Goal: Information Seeking & Learning: Check status

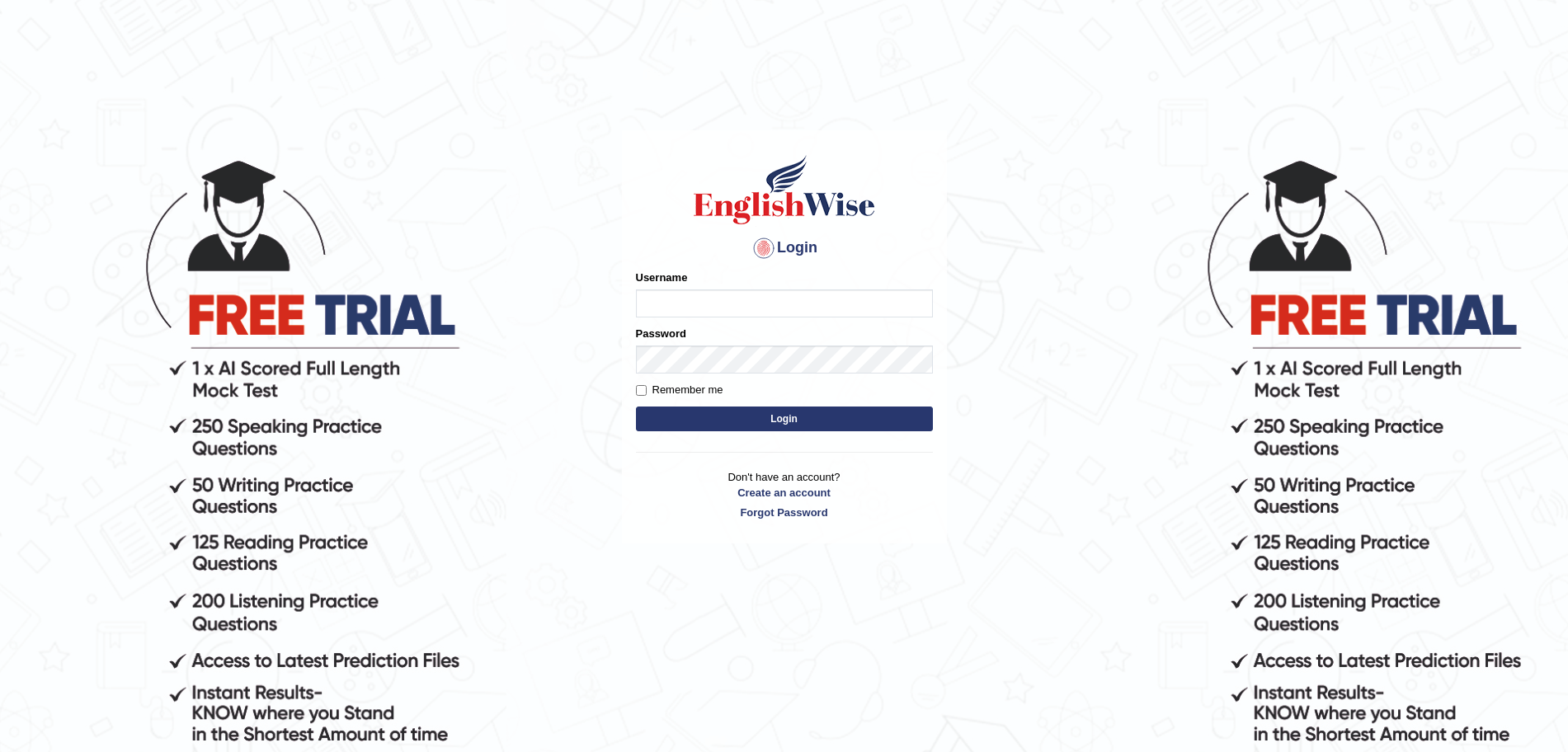
type input "Akhil_1234"
click at [718, 410] on button "Login" at bounding box center [784, 420] width 297 height 25
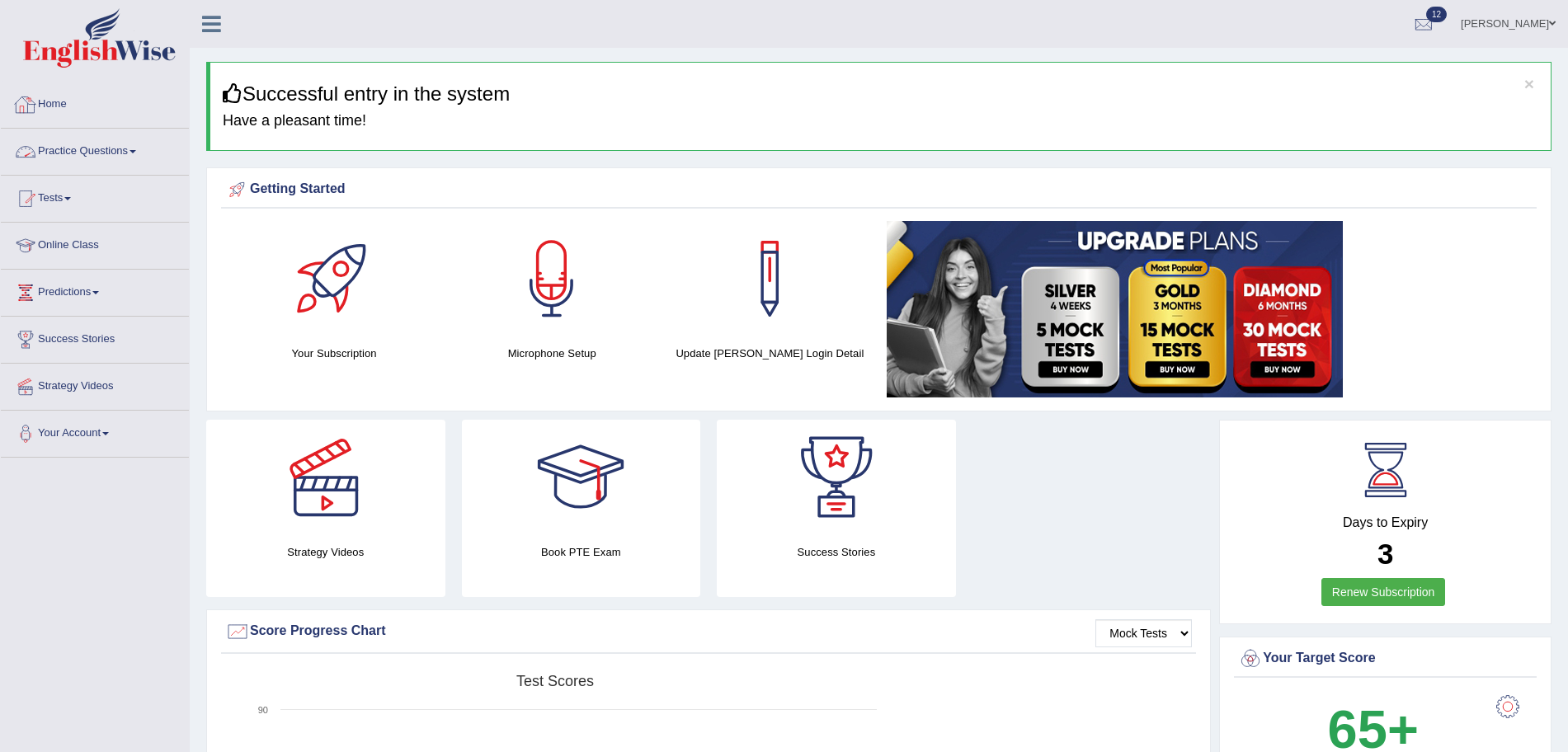
click at [126, 138] on link "Practice Questions" at bounding box center [95, 149] width 188 height 41
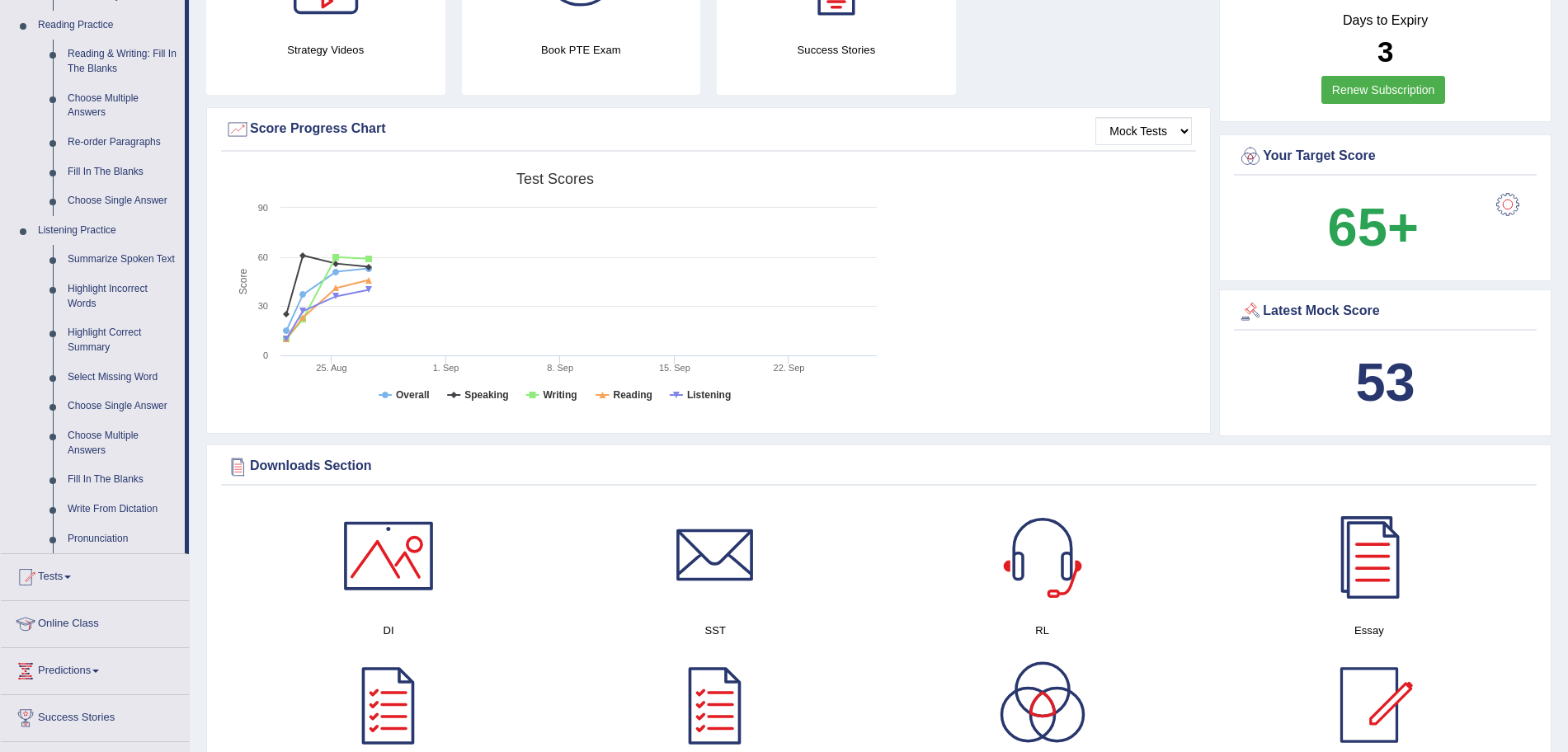
scroll to position [513, 0]
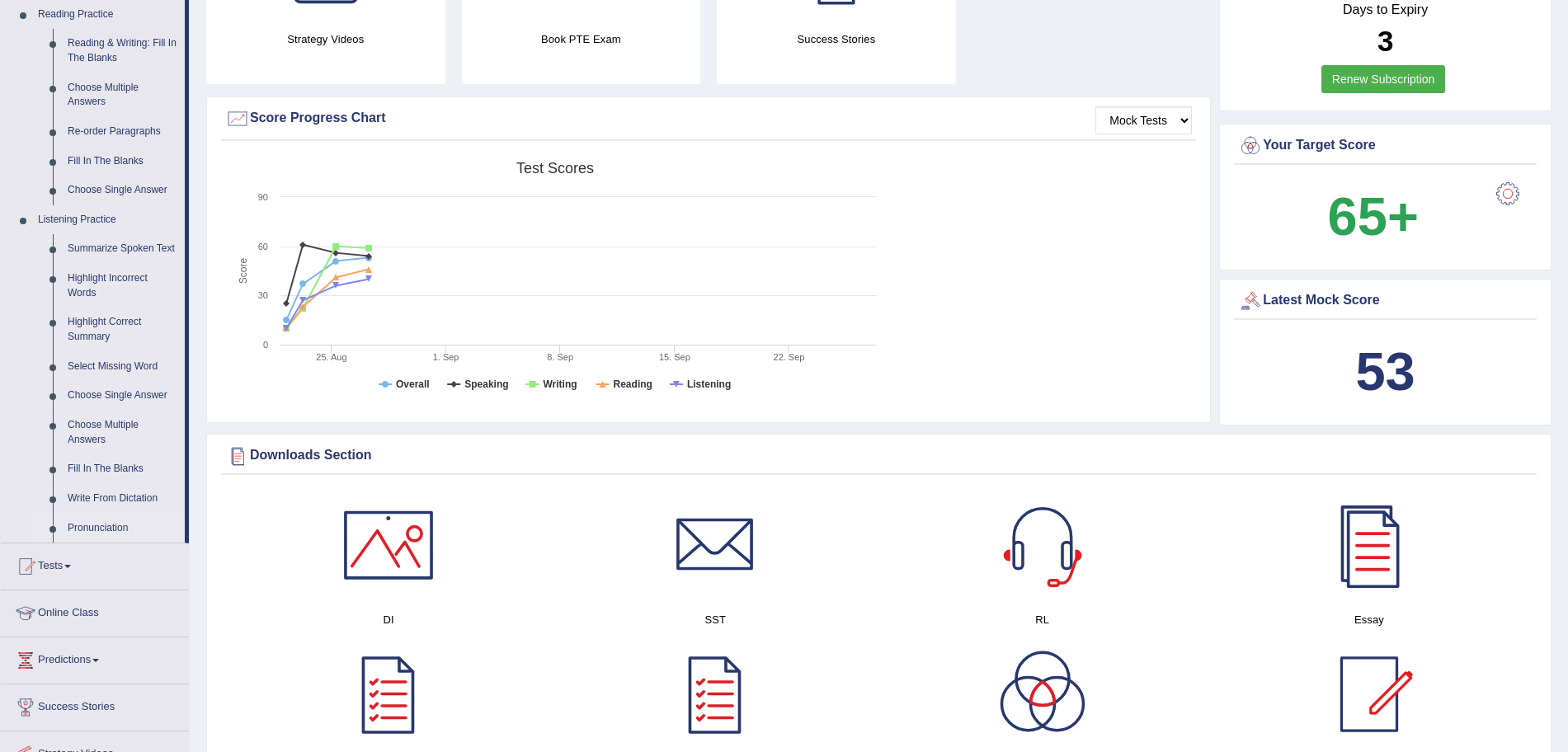
click at [96, 520] on link "Pronunciation" at bounding box center [122, 528] width 125 height 29
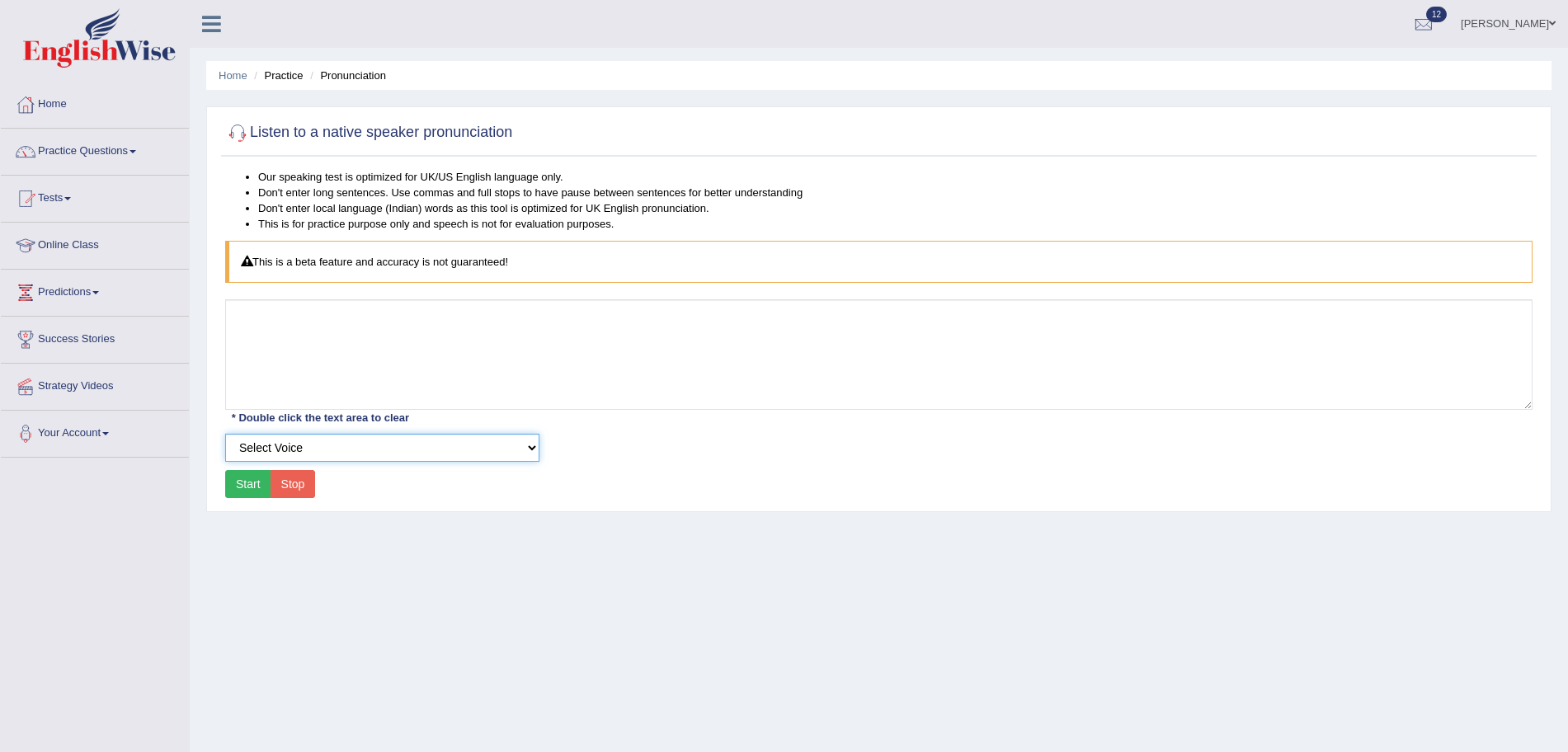
click at [319, 442] on select "Select Voice UK English Female UK English Male" at bounding box center [382, 447] width 314 height 28
select select "6"
click at [225, 434] on select "Select Voice UK English Female UK English Male" at bounding box center [382, 447] width 314 height 28
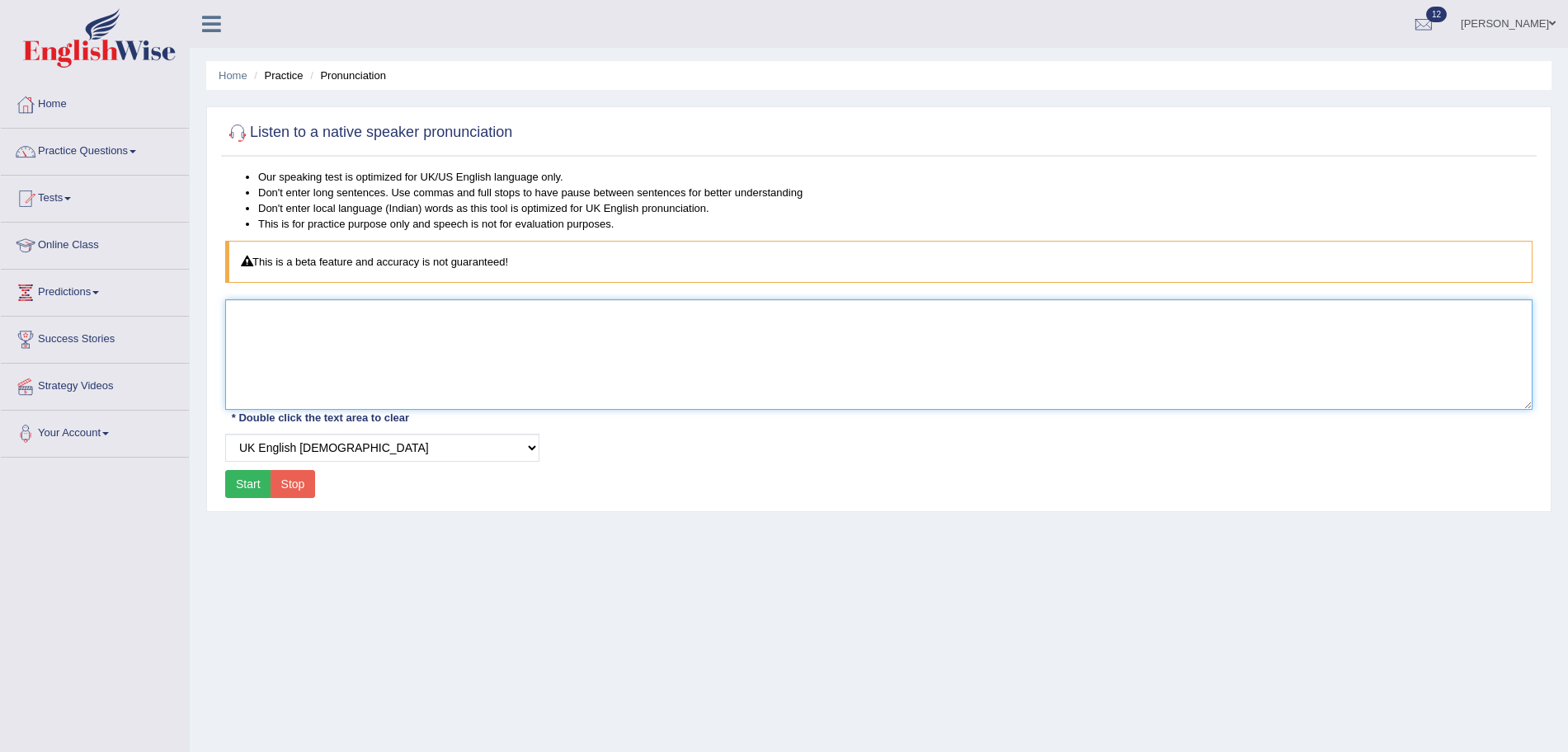
click at [359, 318] on textarea at bounding box center [878, 355] width 1307 height 111
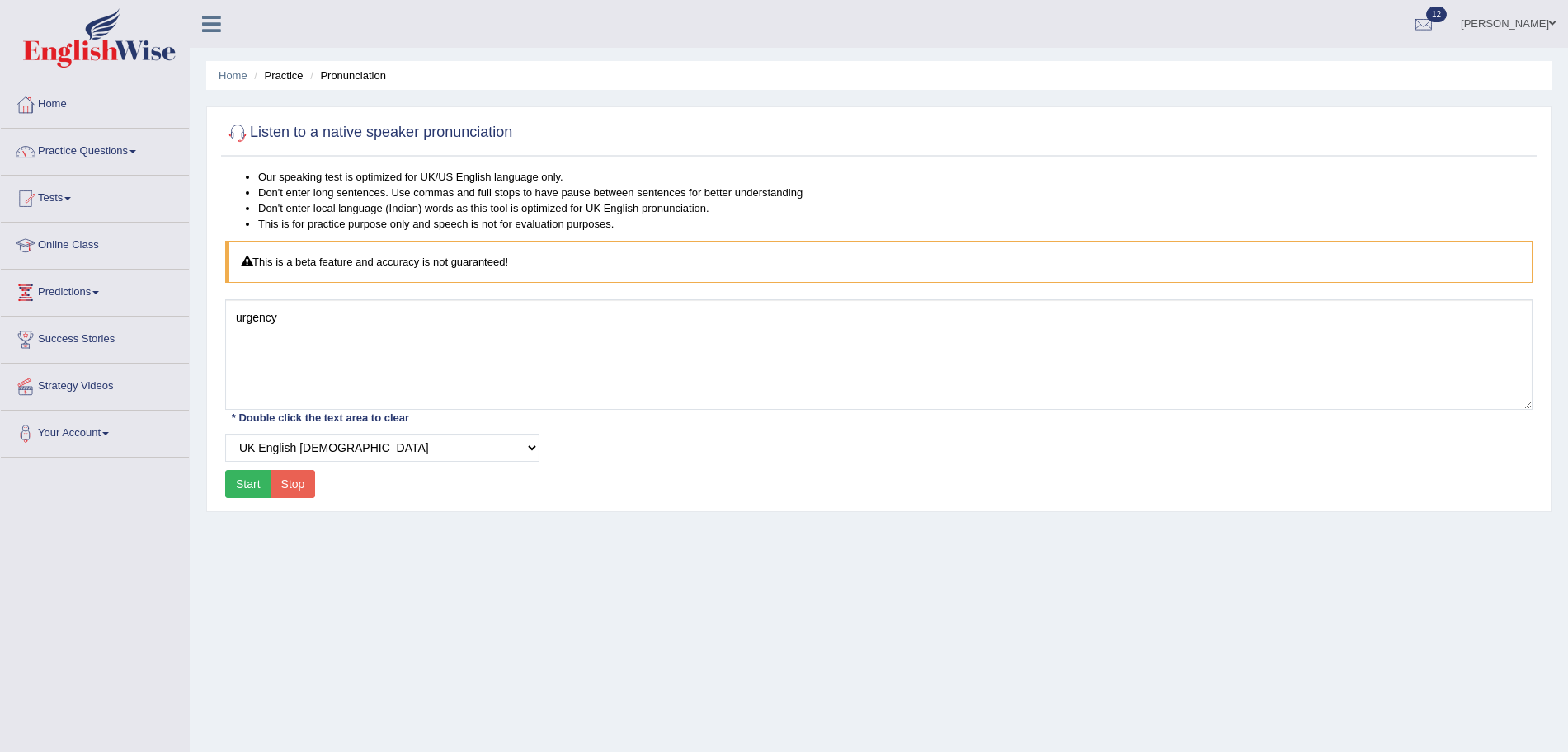
click at [247, 479] on button "Start" at bounding box center [248, 483] width 46 height 28
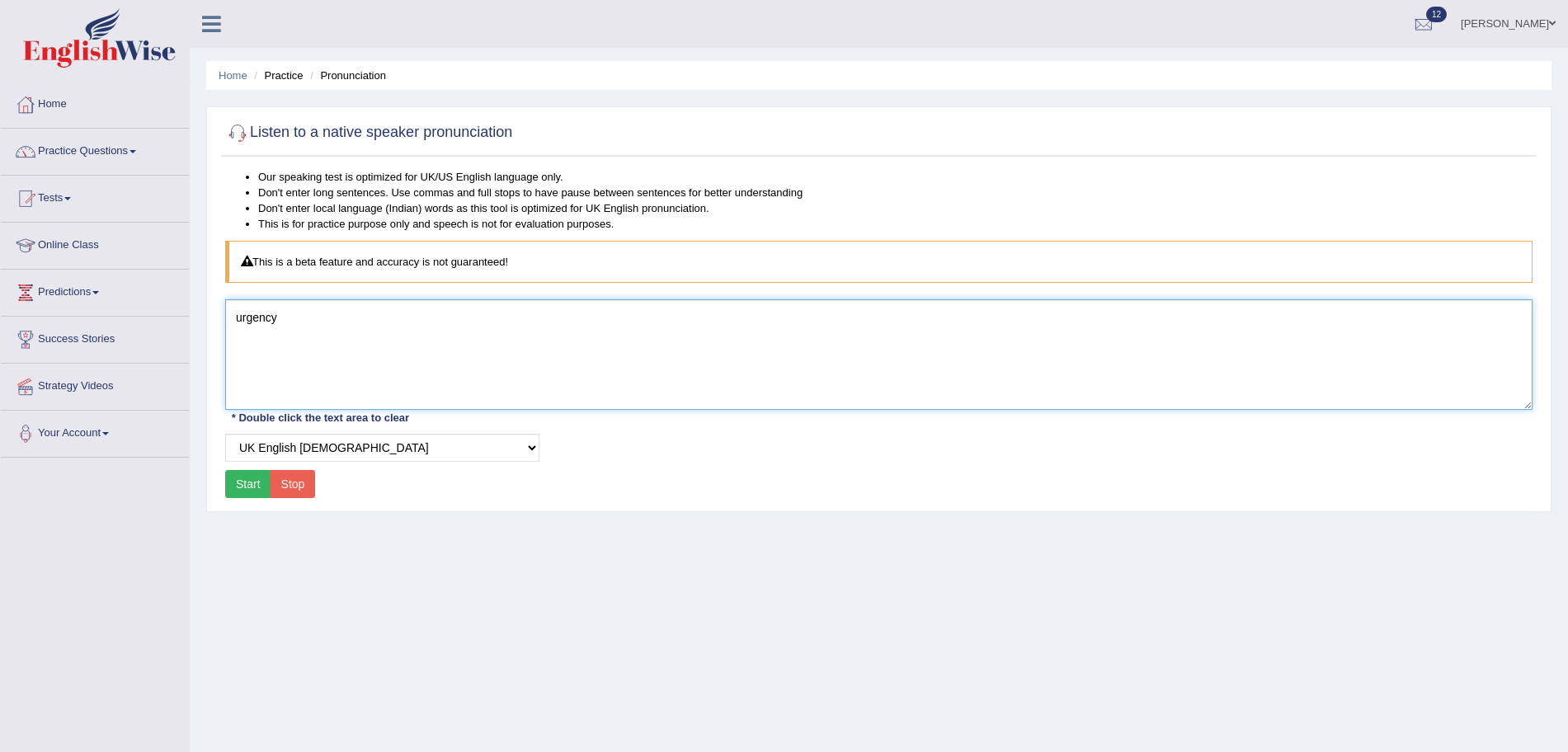
click at [364, 316] on textarea "urgency" at bounding box center [878, 355] width 1307 height 111
type textarea "u"
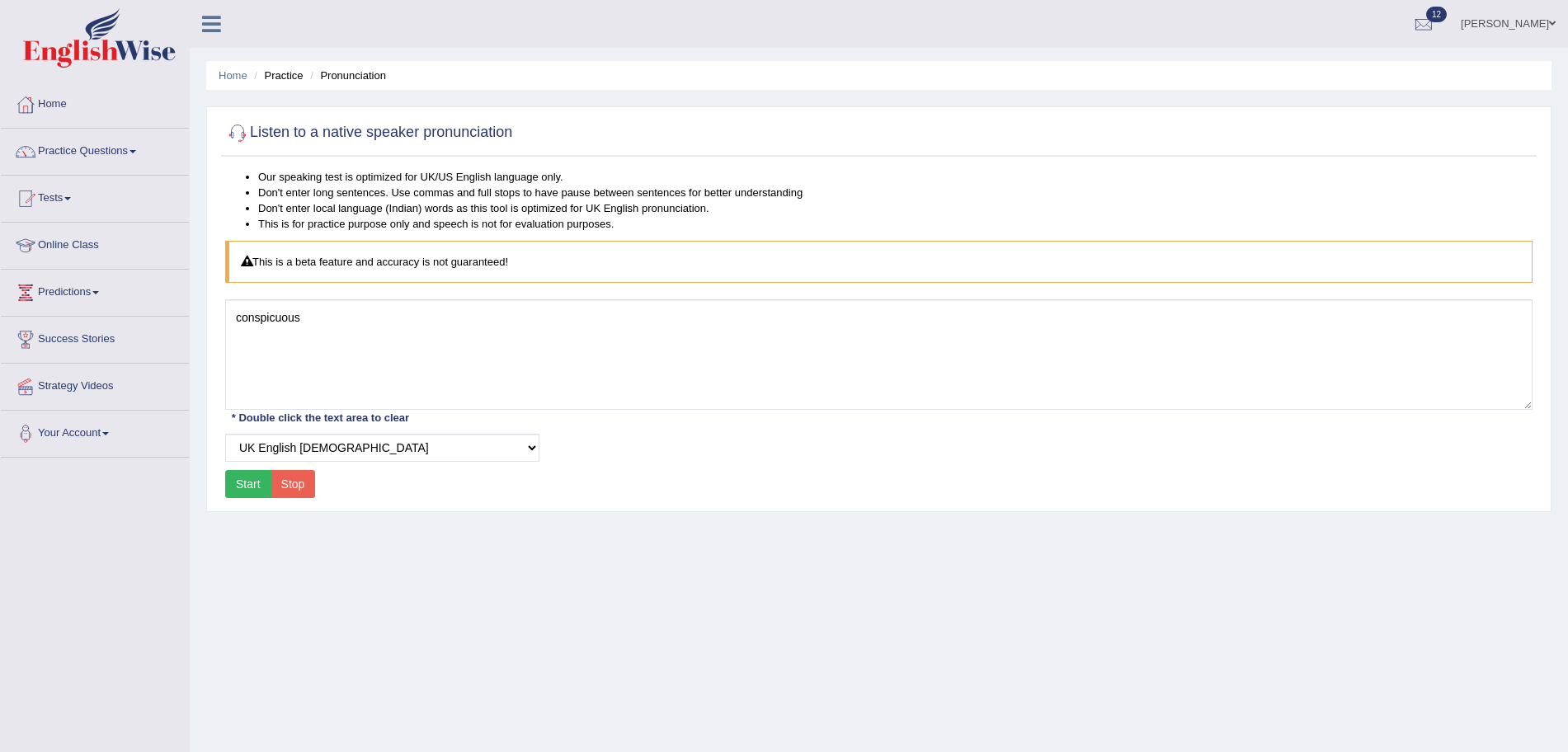
click at [257, 485] on button "Start" at bounding box center [248, 483] width 46 height 28
click at [342, 296] on div "Our speaking test is optimized for UK/US English language only. Don't enter lon…" at bounding box center [878, 336] width 1315 height 334
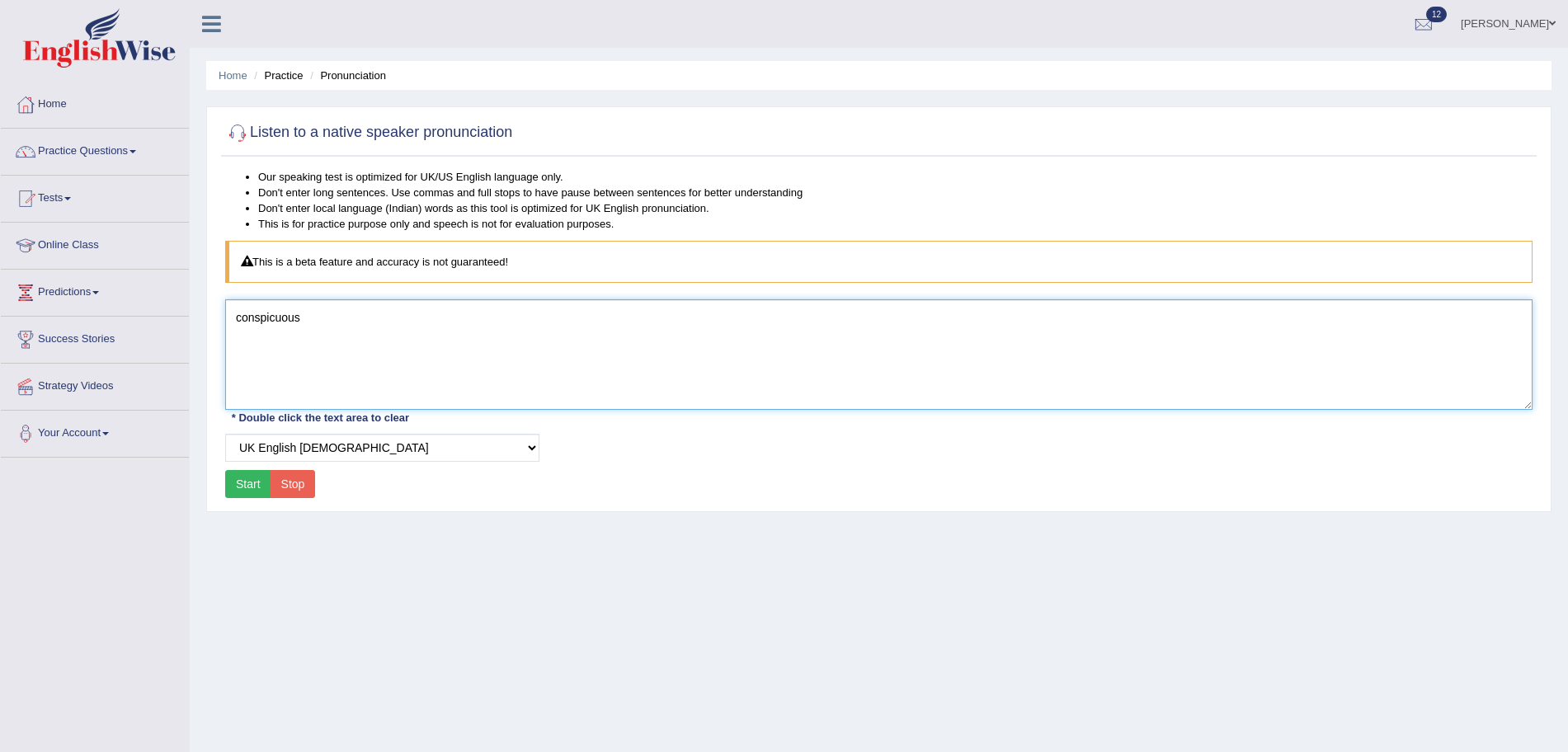
click at [346, 312] on textarea "conspicuous" at bounding box center [878, 355] width 1307 height 111
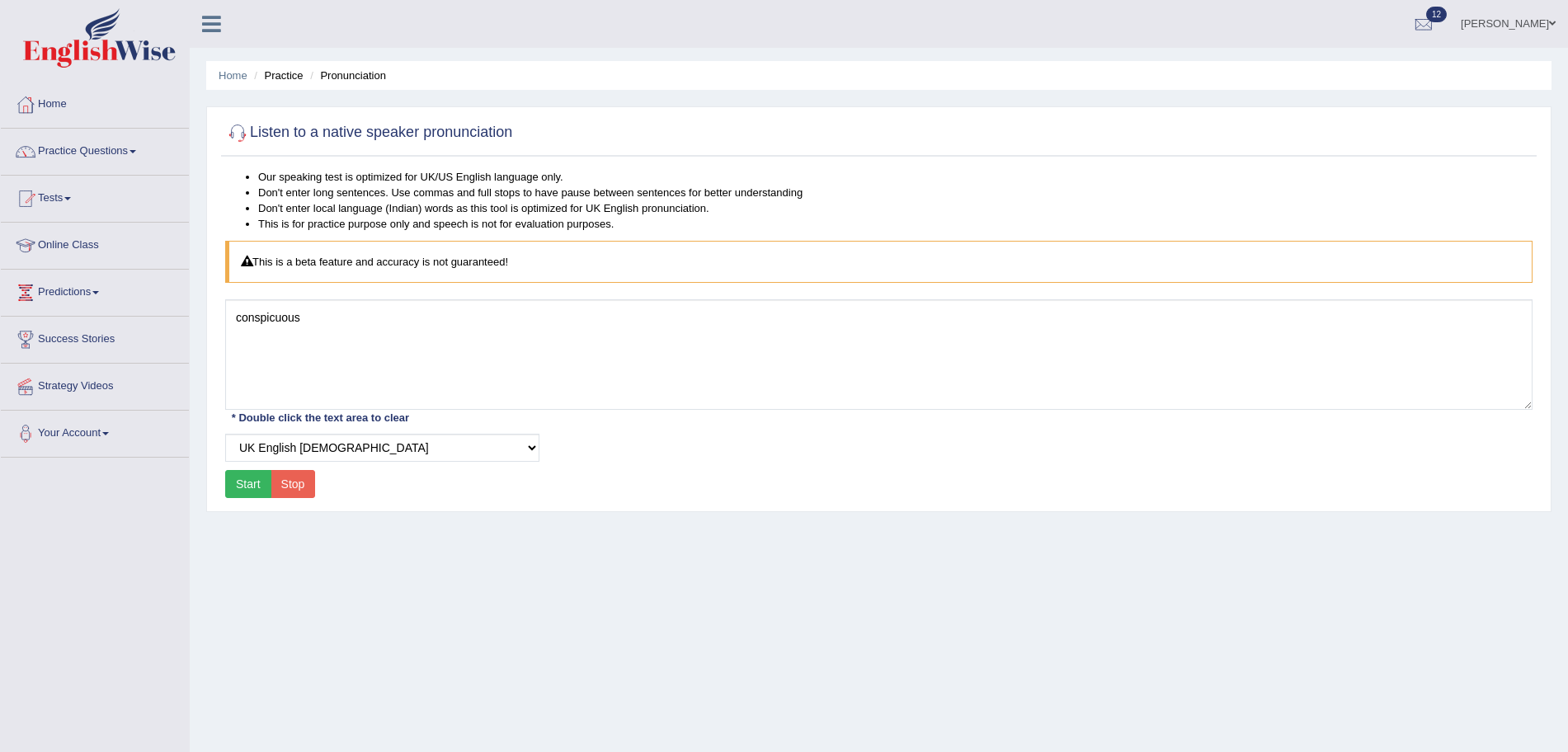
click at [258, 482] on button "Start" at bounding box center [248, 483] width 46 height 28
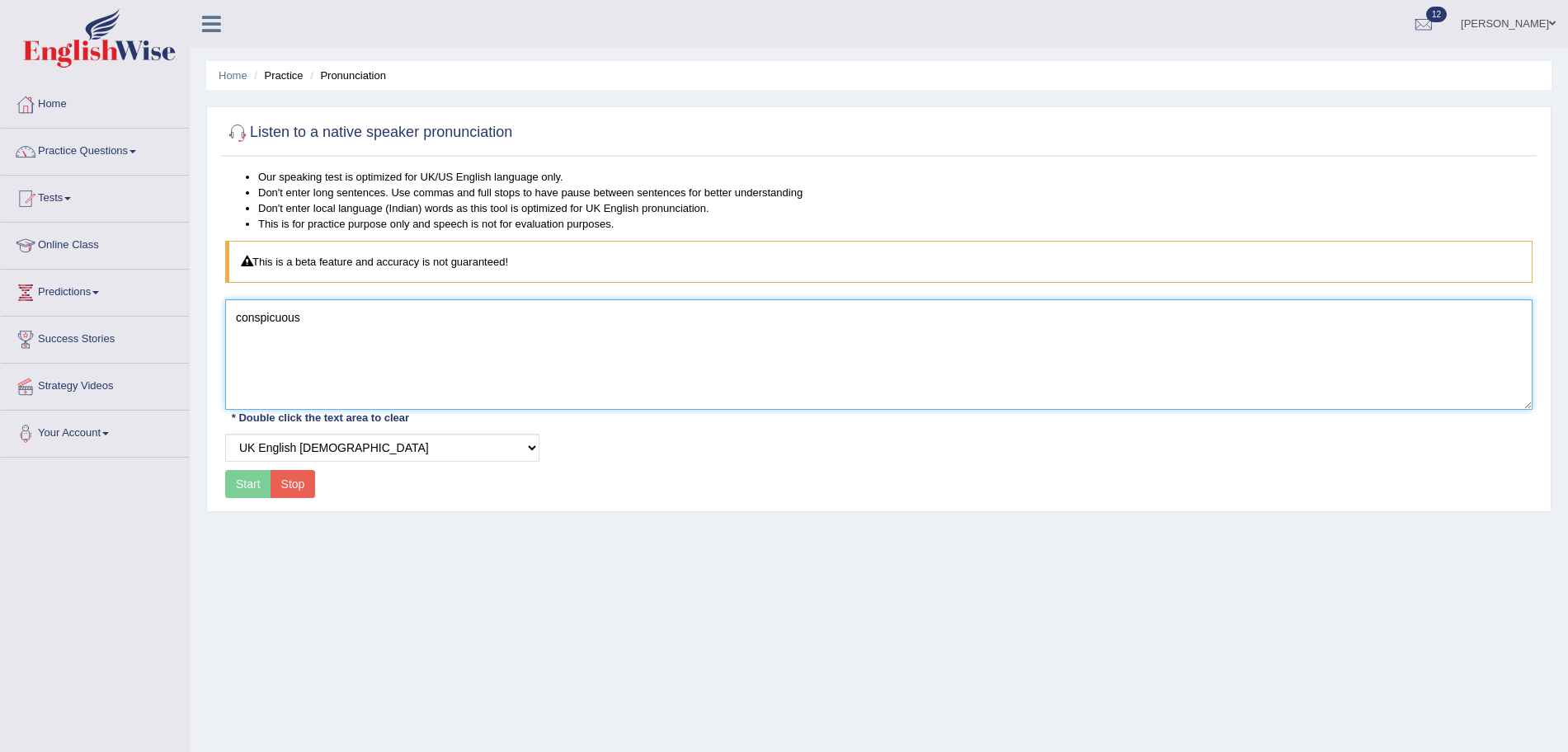
click at [351, 379] on textarea "conspicuous" at bounding box center [878, 355] width 1307 height 111
type textarea "c"
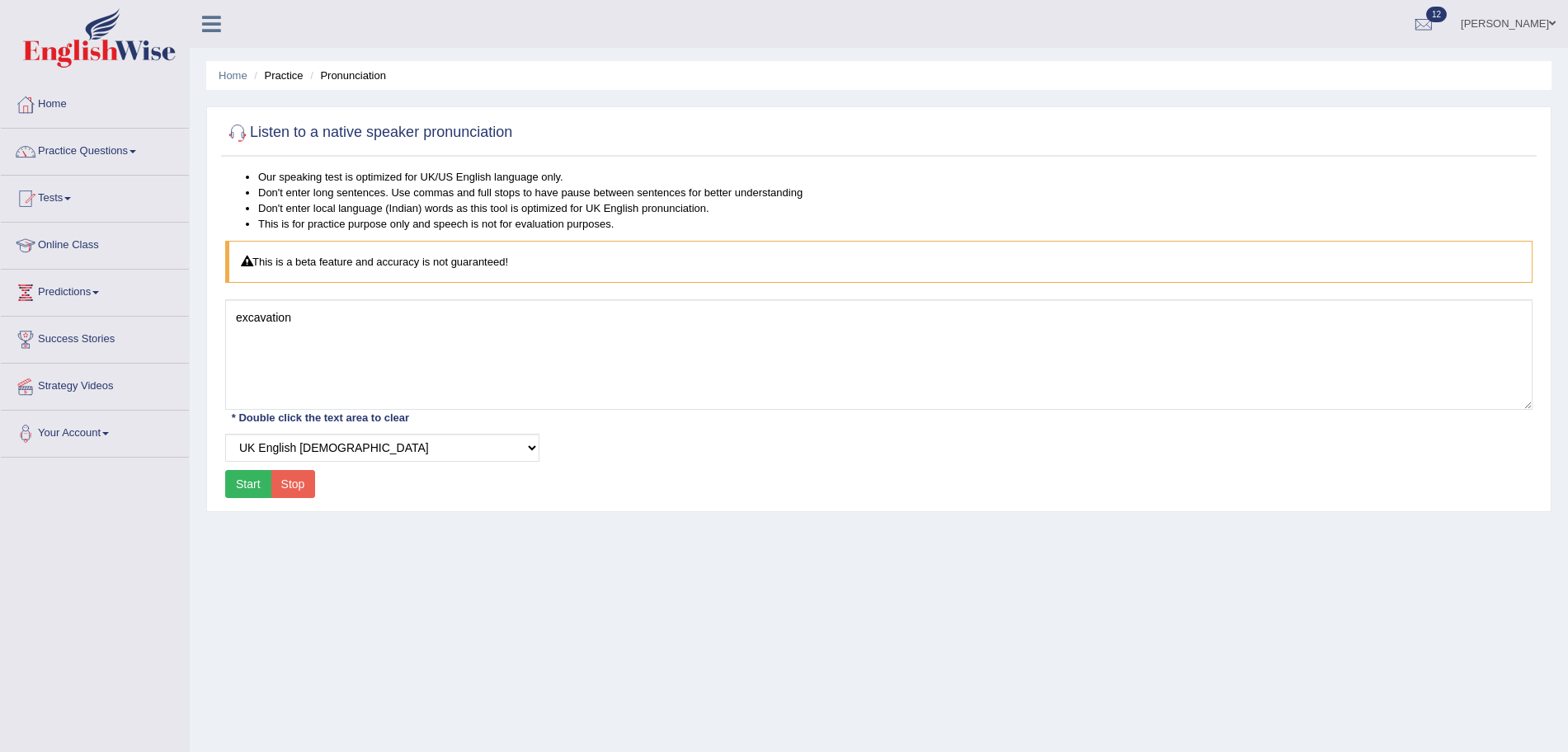
click at [258, 483] on button "Start" at bounding box center [248, 483] width 46 height 28
click at [421, 296] on div "Our speaking test is optimized for UK/US English language only. Don't enter lon…" at bounding box center [878, 336] width 1315 height 334
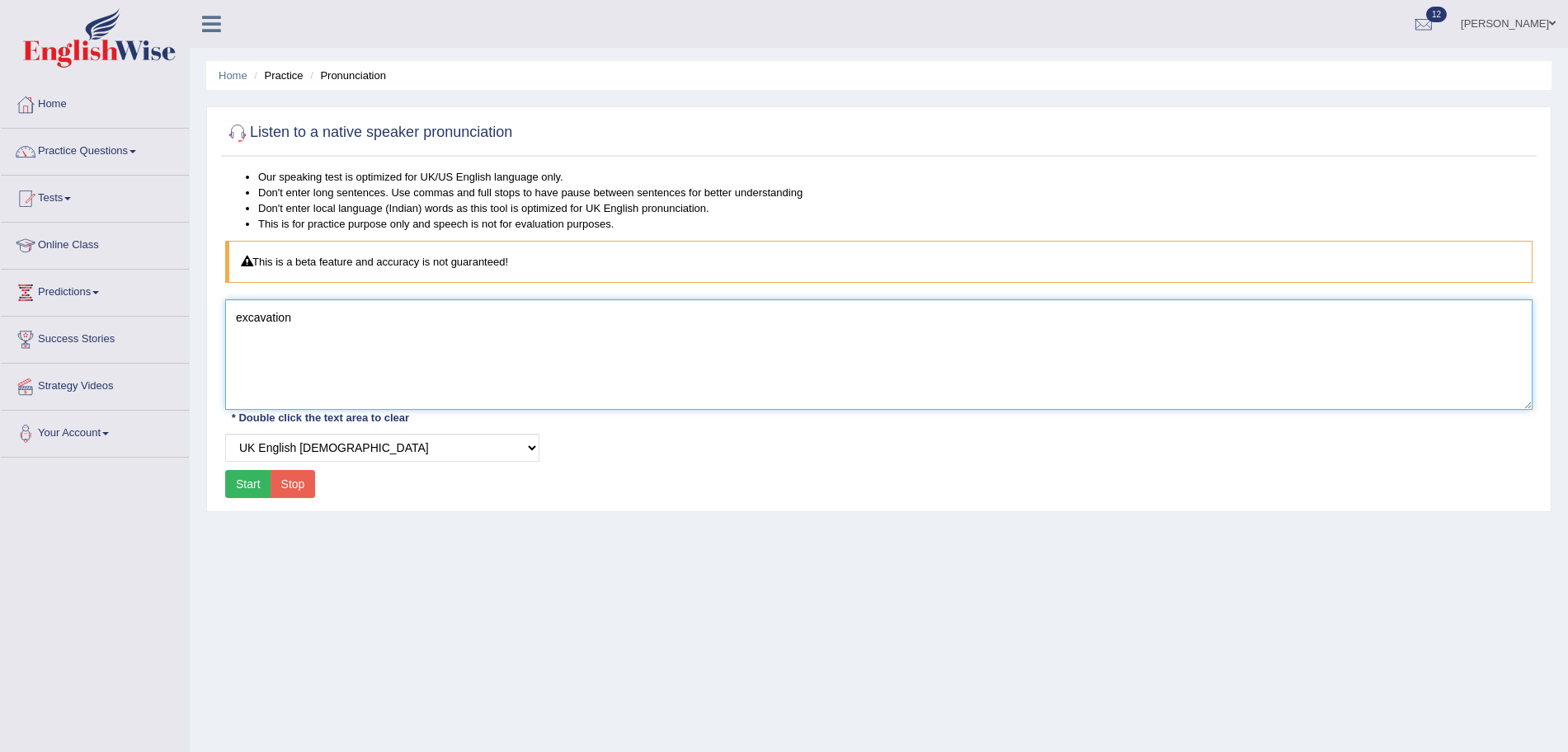
click at [428, 325] on textarea "excavation" at bounding box center [878, 355] width 1307 height 111
type textarea "e"
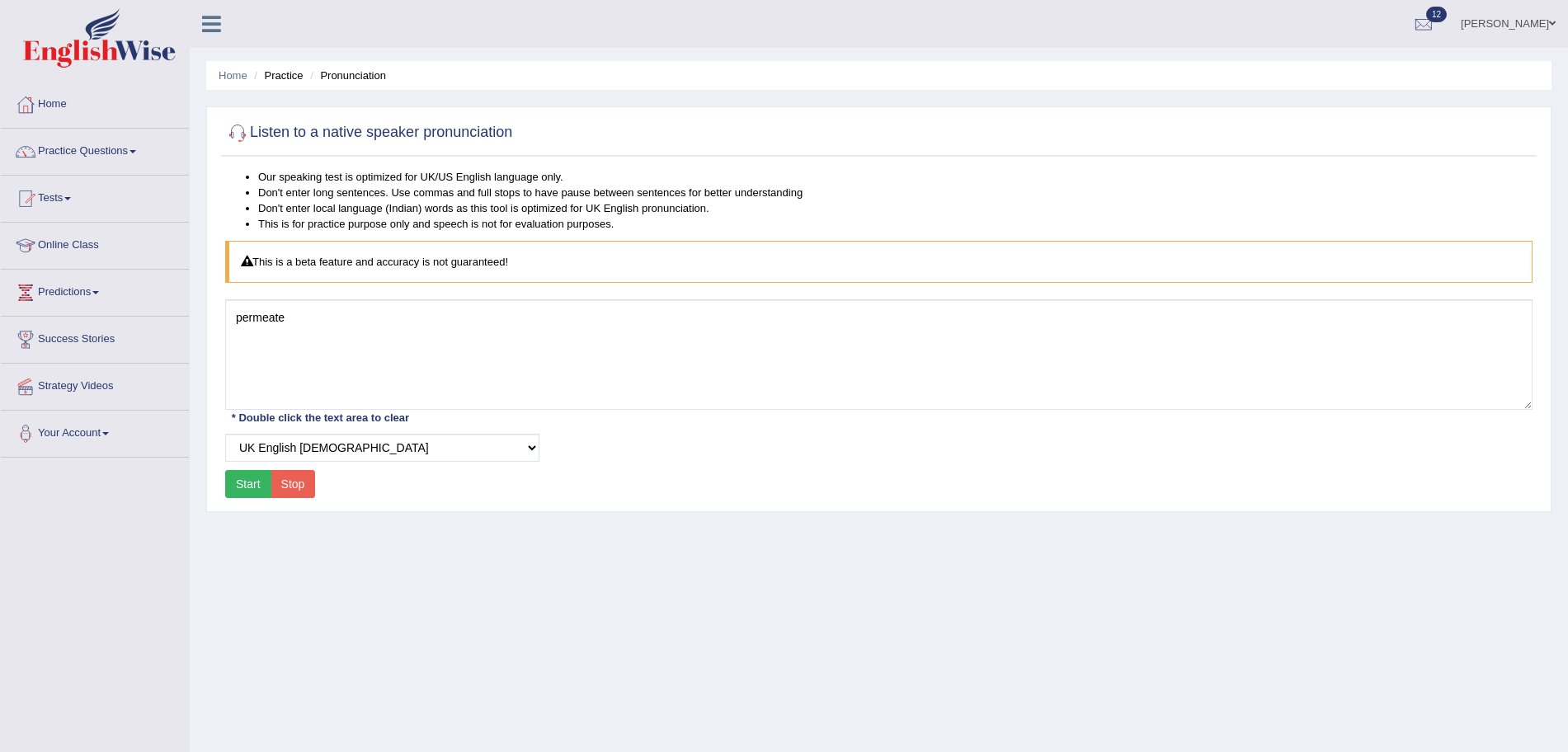
click at [240, 482] on button "Start" at bounding box center [248, 483] width 46 height 28
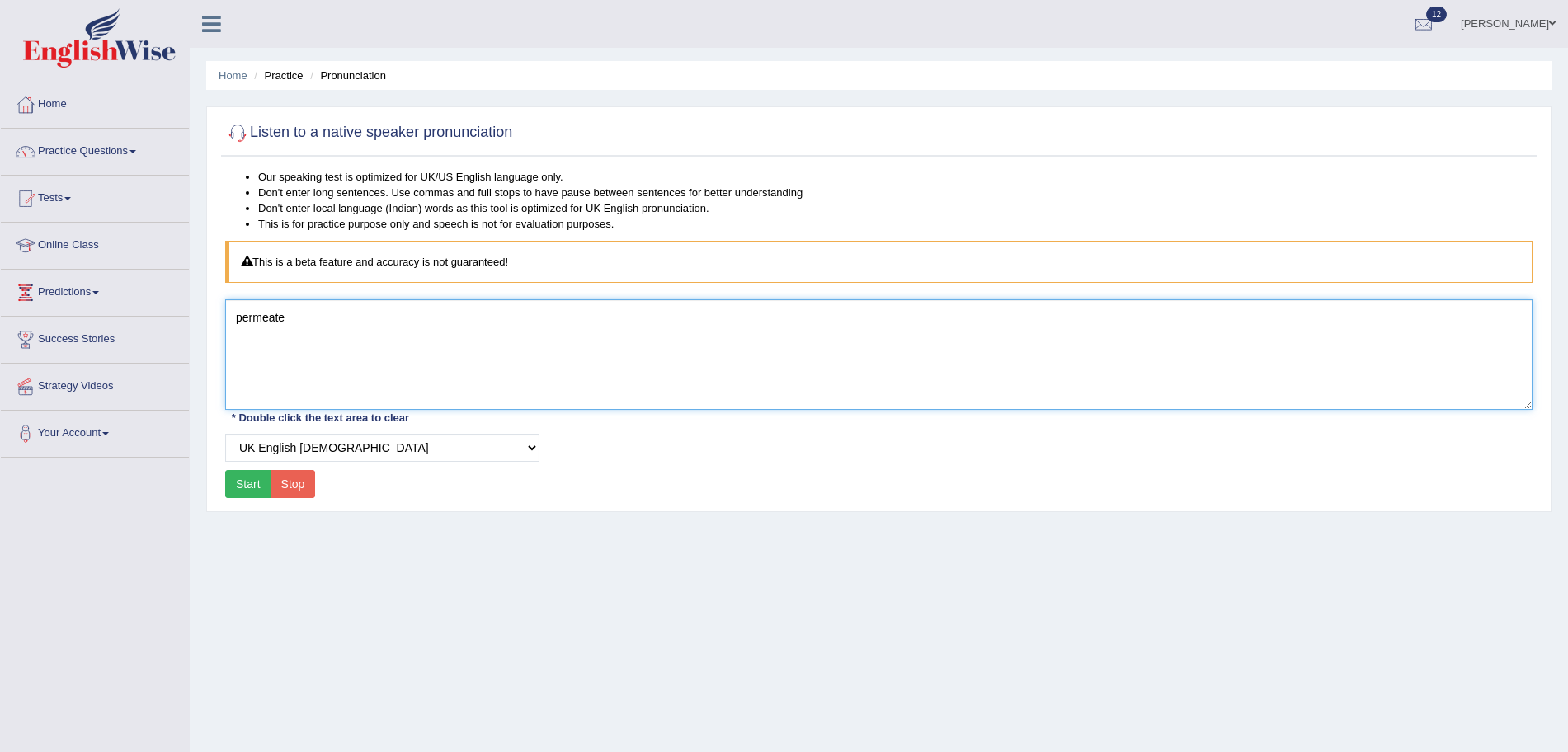
click at [360, 304] on textarea "permeate" at bounding box center [878, 355] width 1307 height 111
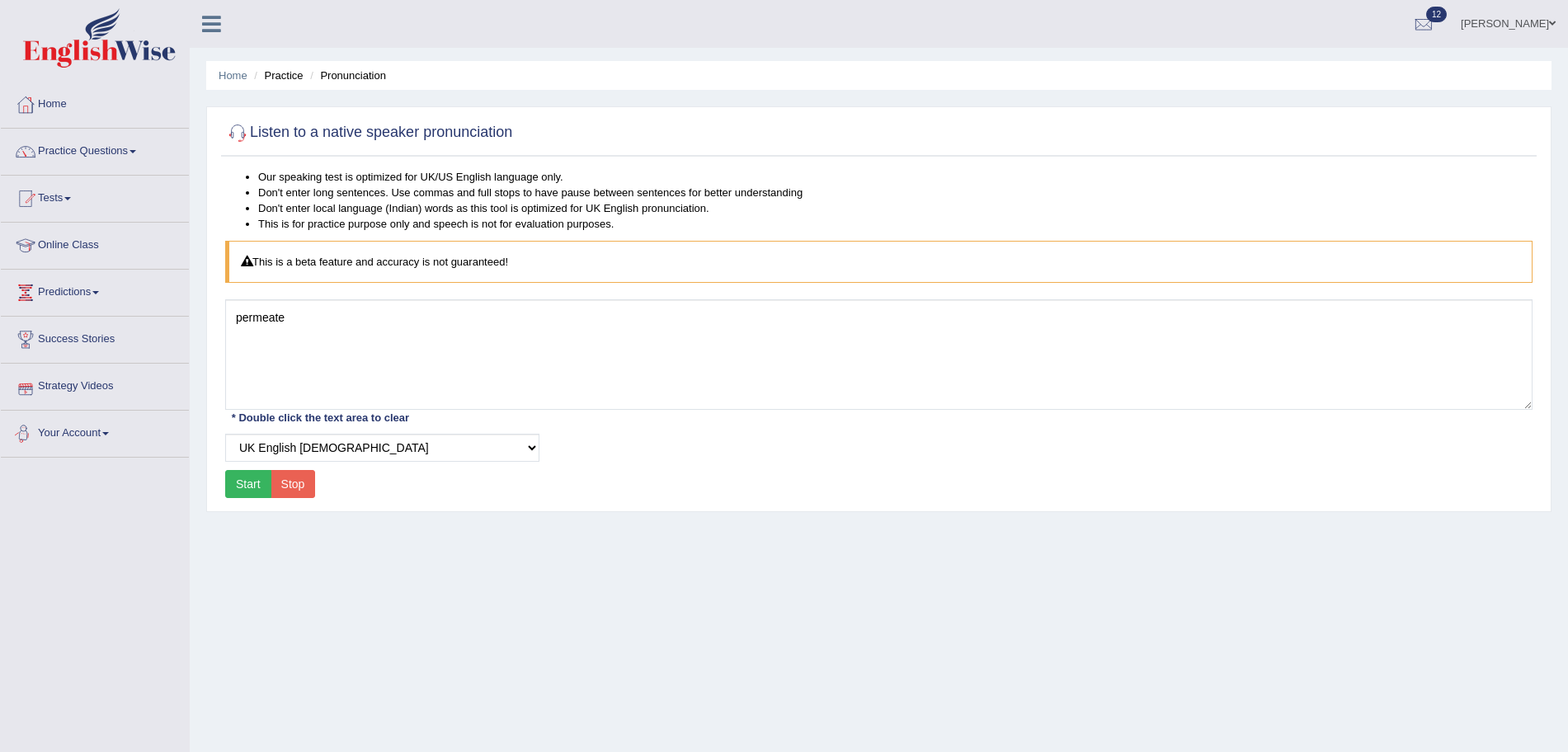
click at [244, 476] on button "Start" at bounding box center [248, 483] width 46 height 28
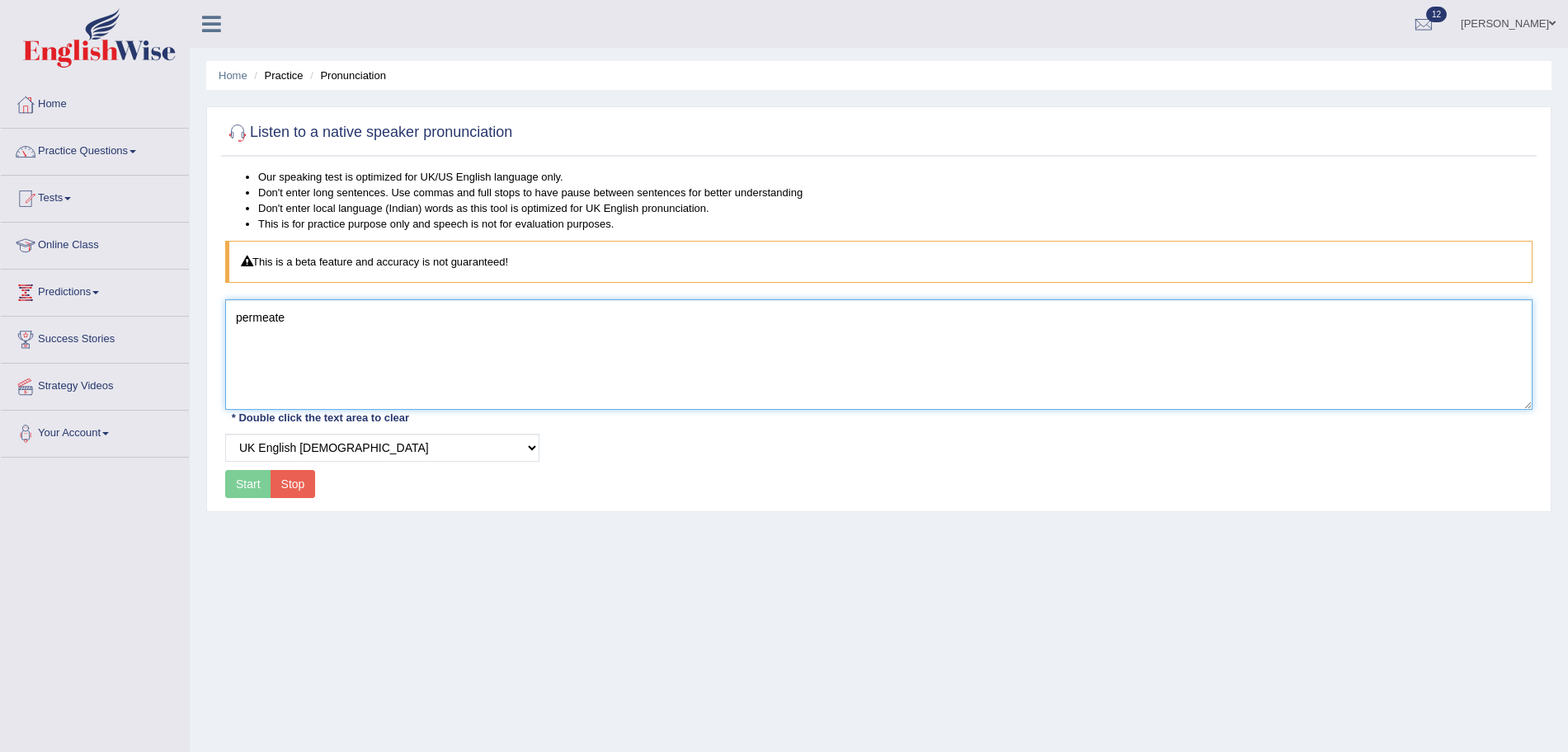
click at [405, 327] on textarea "permeate" at bounding box center [878, 355] width 1307 height 111
type textarea "p"
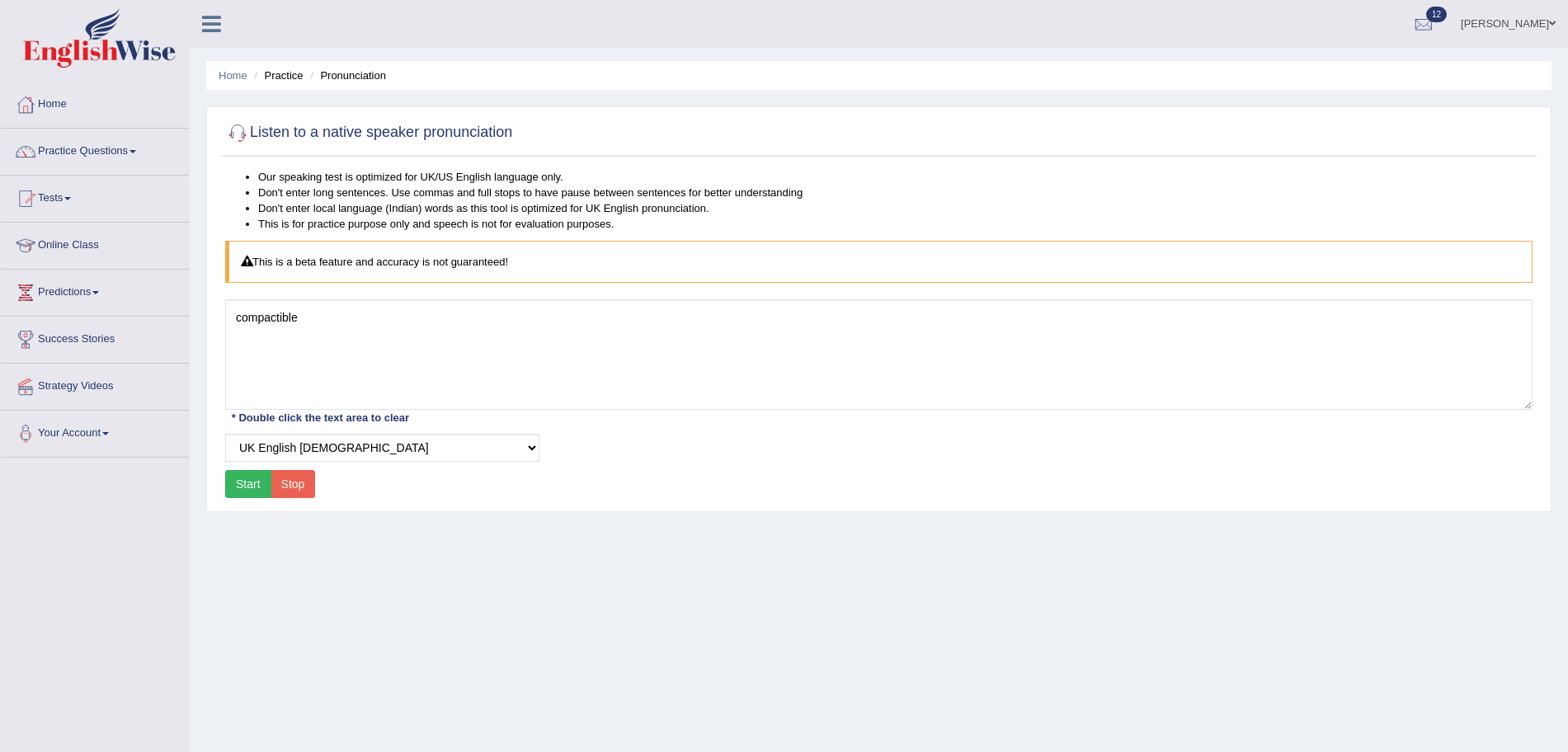
click at [250, 480] on button "Start" at bounding box center [248, 483] width 46 height 28
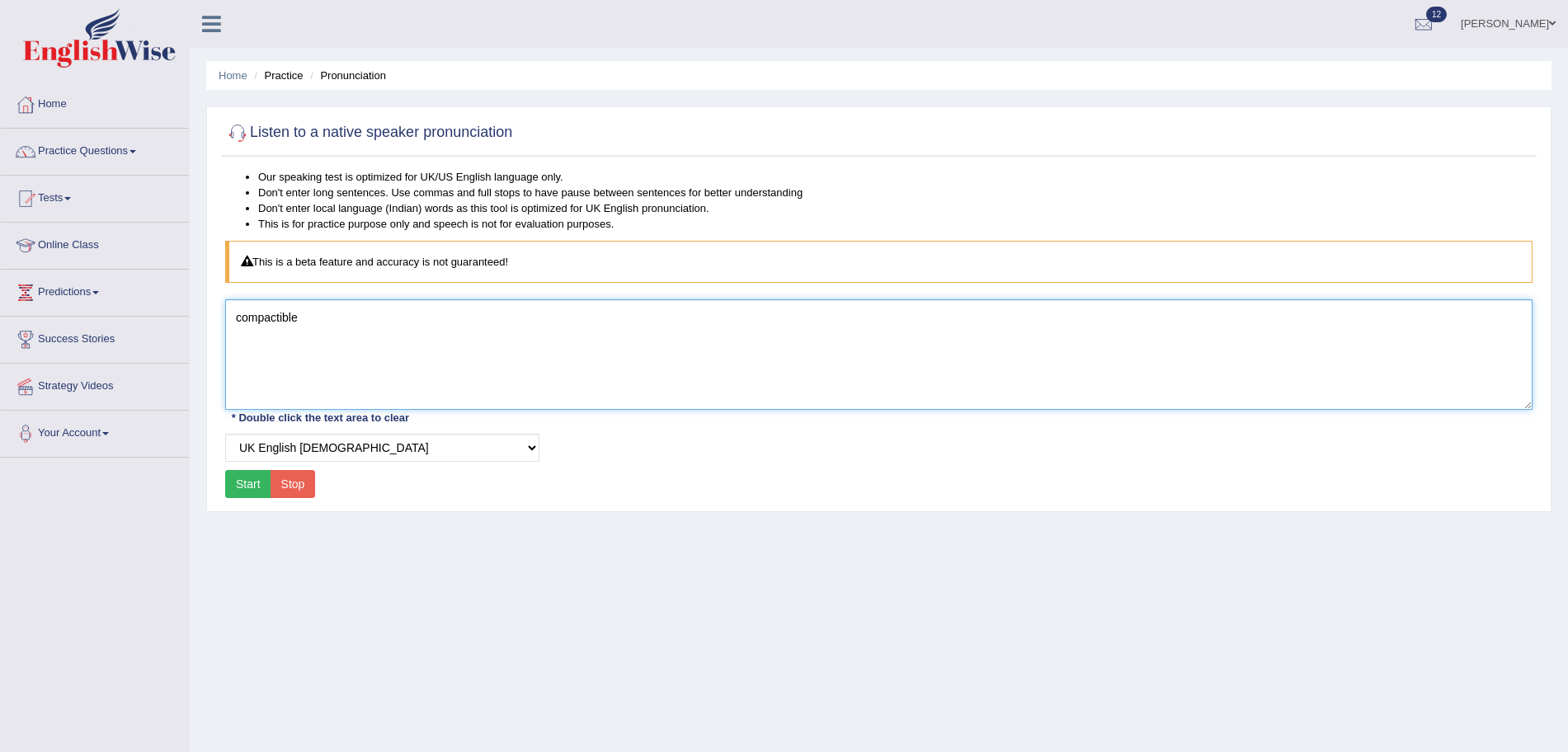
click at [391, 315] on textarea "compactible" at bounding box center [878, 355] width 1307 height 111
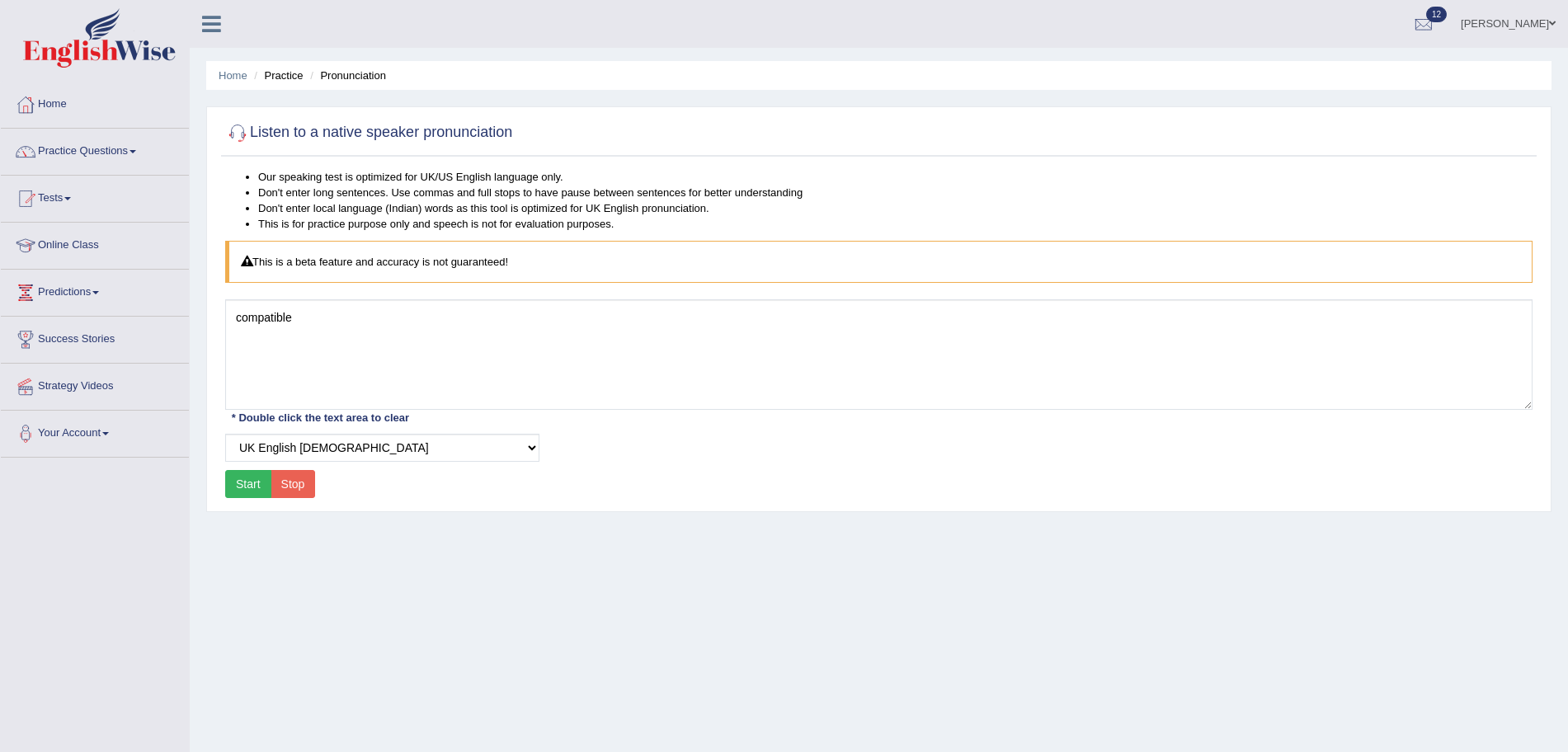
click at [233, 485] on button "Start" at bounding box center [248, 483] width 46 height 28
click at [249, 476] on button "Start" at bounding box center [248, 483] width 46 height 28
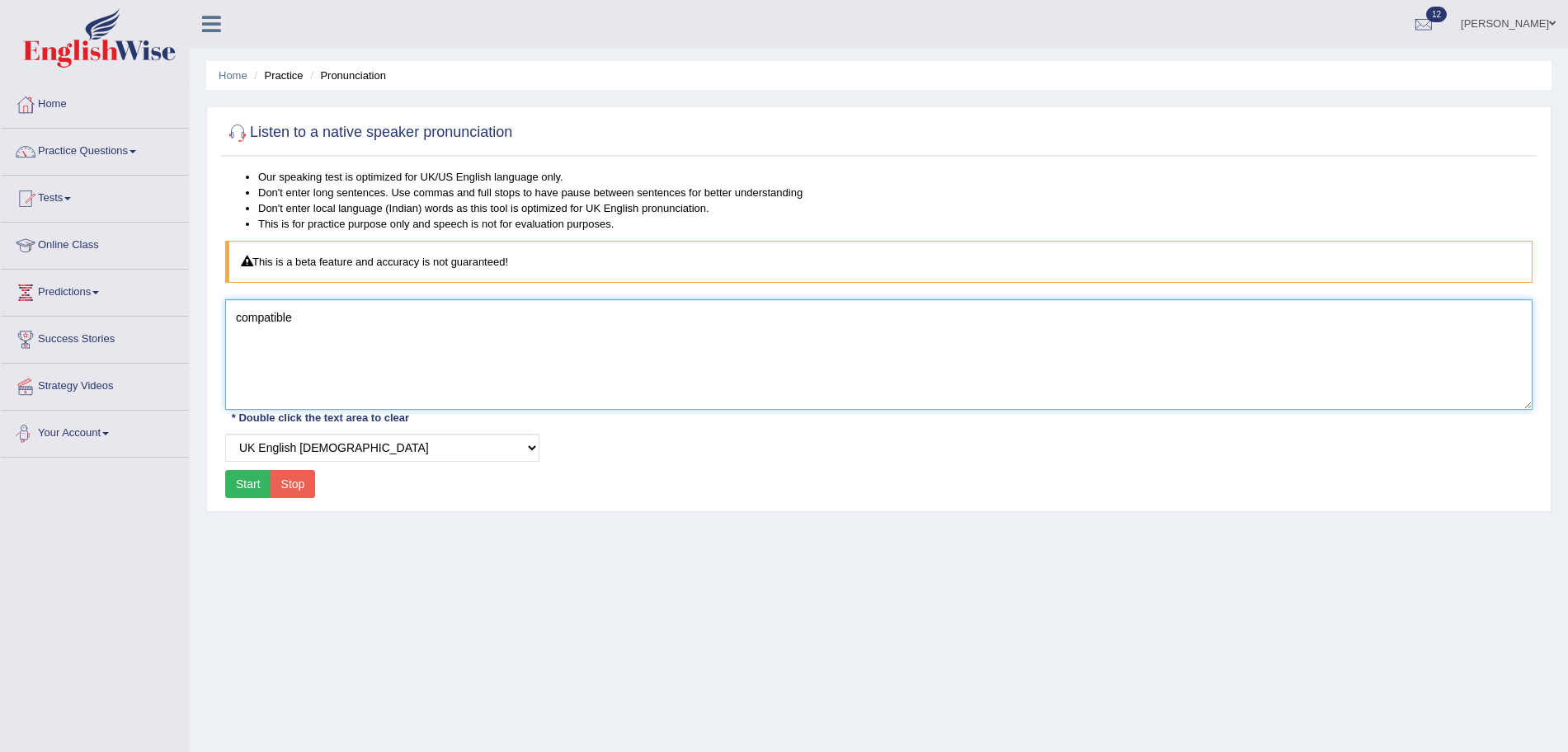
click at [341, 362] on textarea "compatible" at bounding box center [878, 355] width 1307 height 111
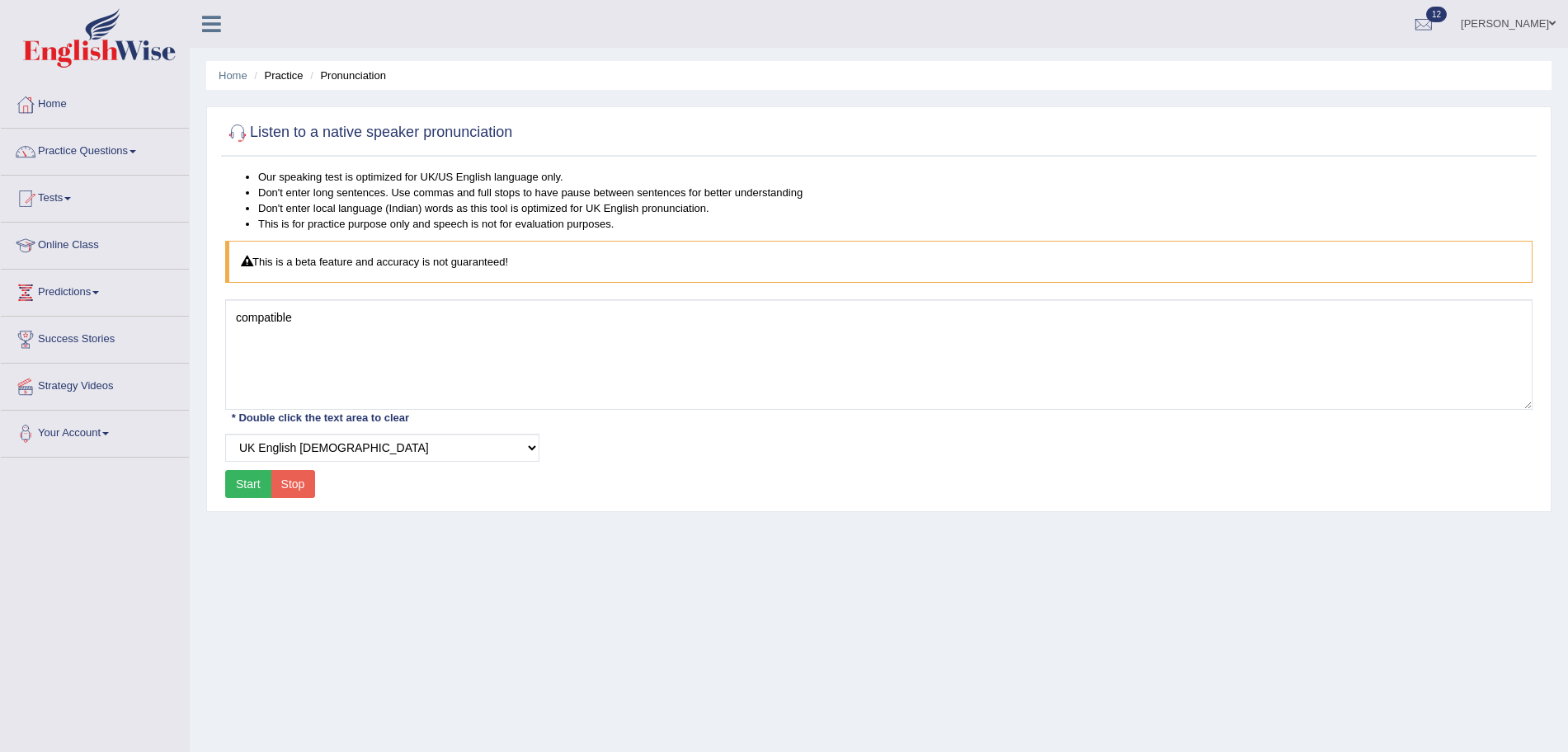
click at [252, 483] on button "Start" at bounding box center [248, 483] width 46 height 28
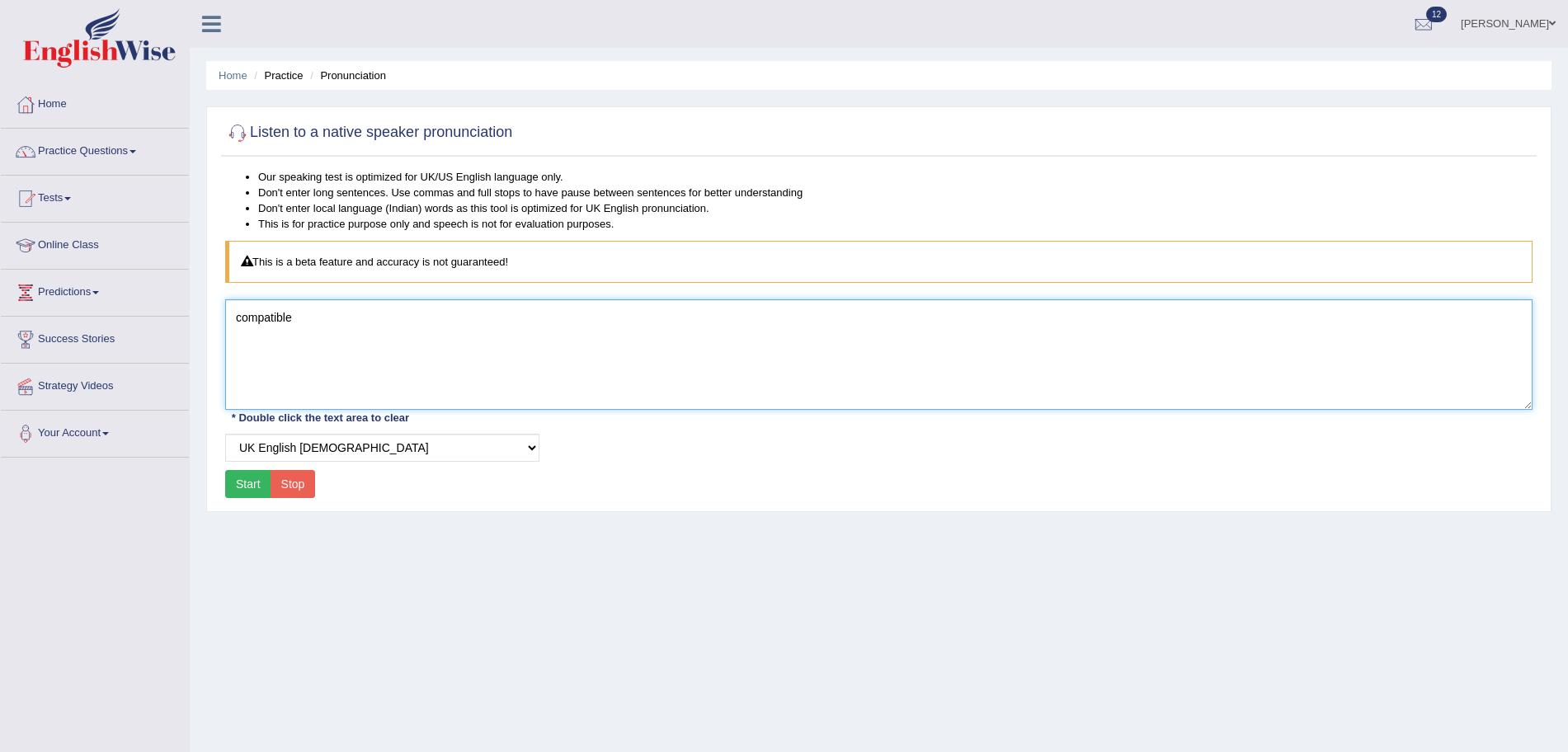
click at [346, 363] on textarea "compatible" at bounding box center [878, 355] width 1307 height 111
type textarea "c"
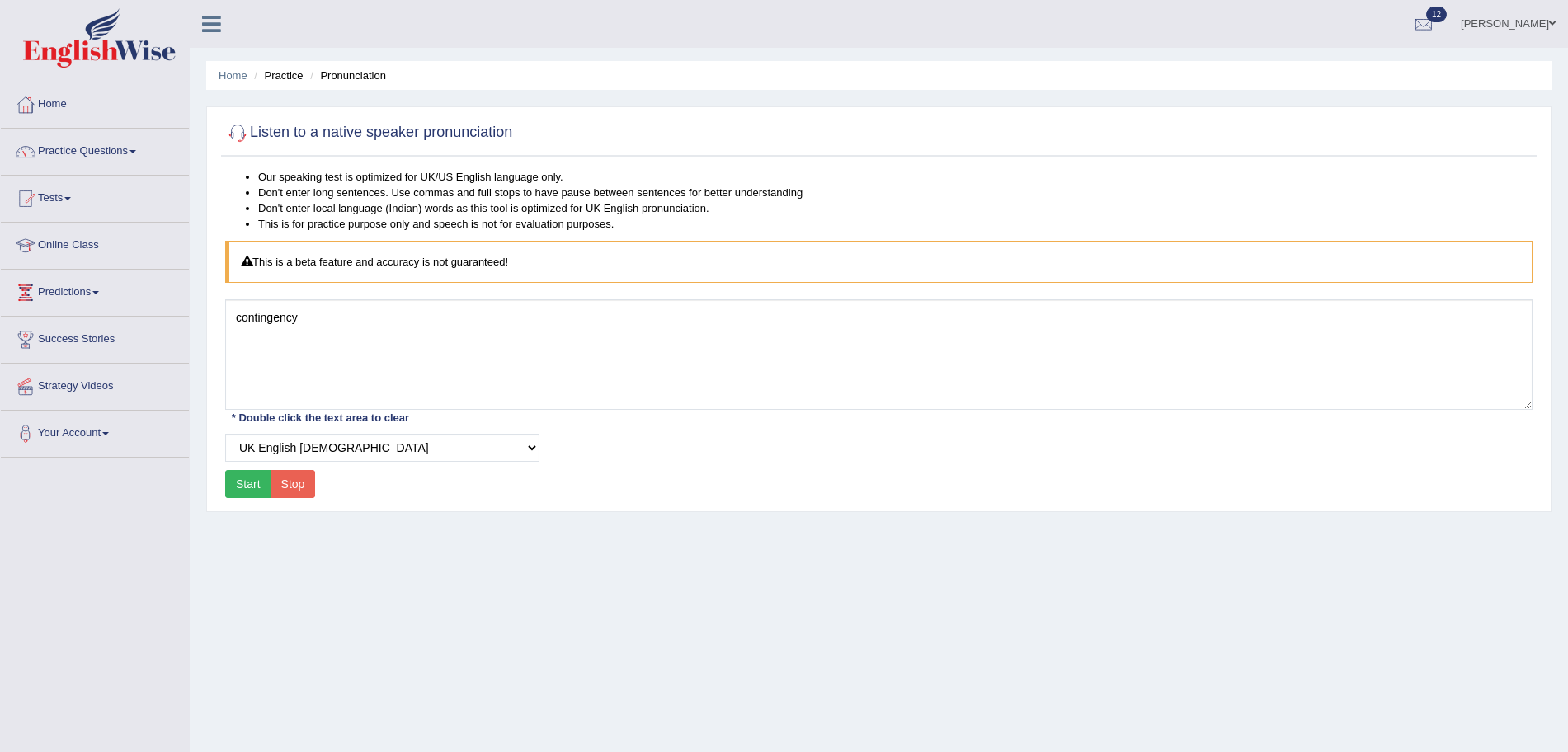
click at [234, 481] on button "Start" at bounding box center [248, 483] width 46 height 28
click at [229, 483] on button "Start" at bounding box center [248, 483] width 46 height 28
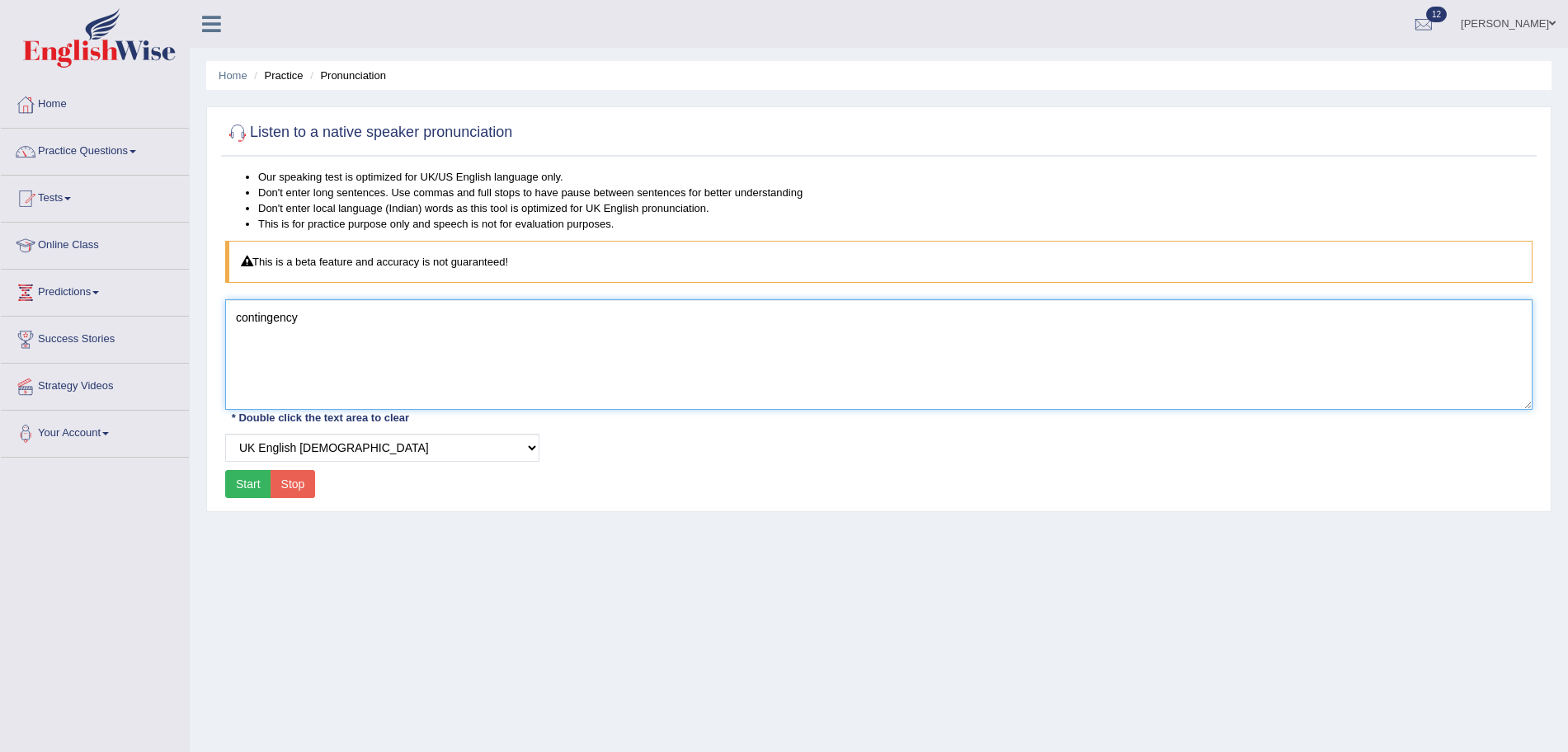
click at [481, 323] on textarea "contingency" at bounding box center [878, 355] width 1307 height 111
type textarea "c"
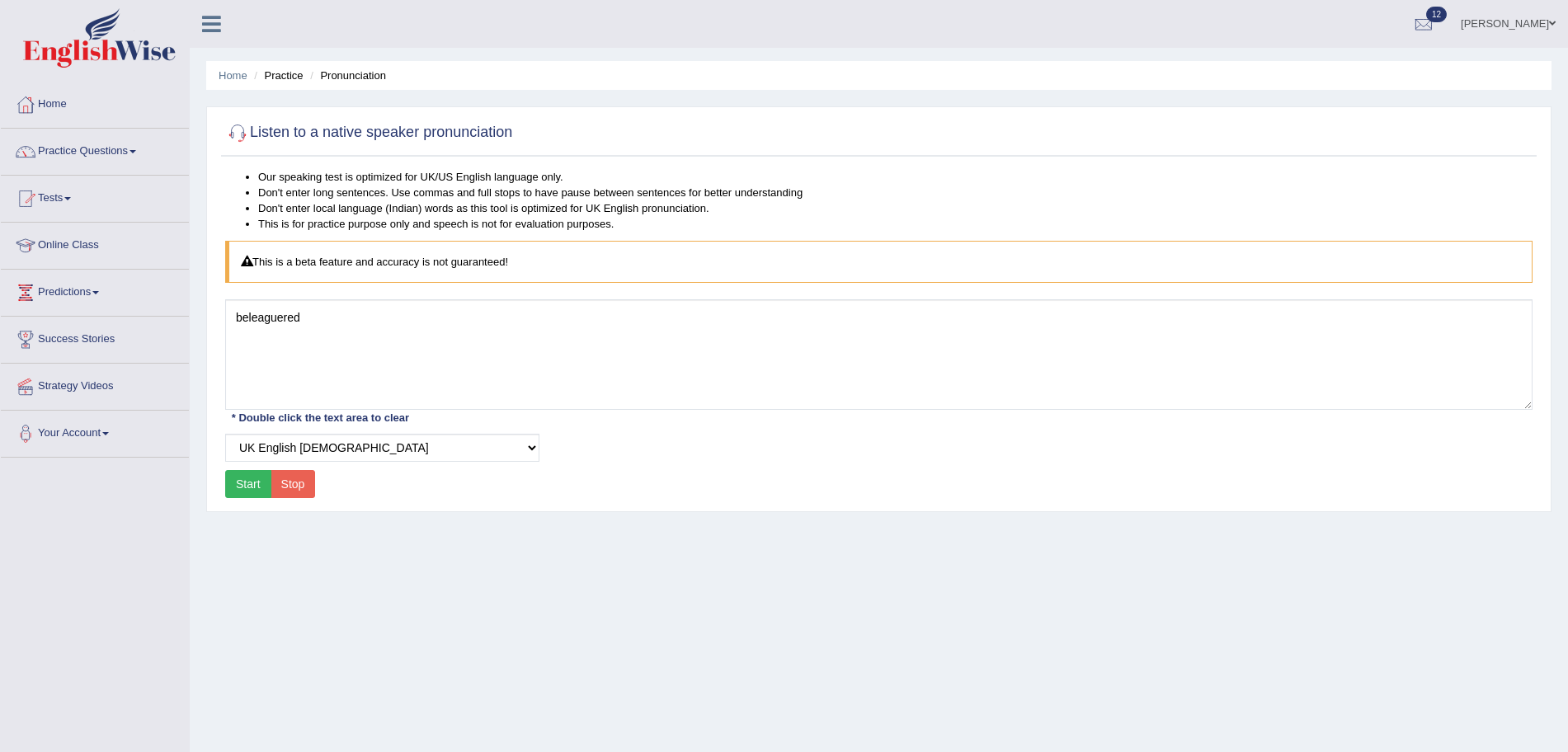
click at [237, 491] on button "Start" at bounding box center [248, 483] width 46 height 28
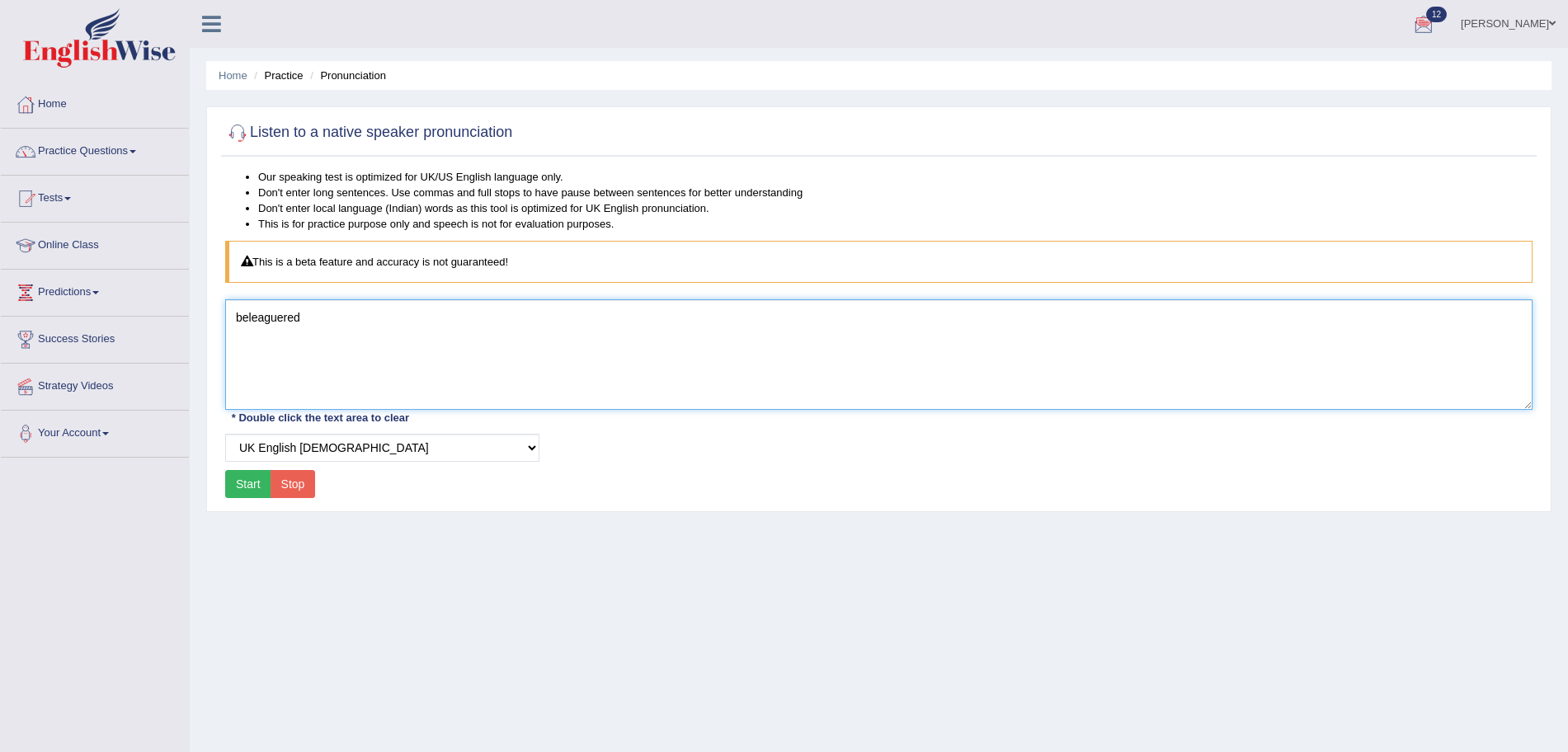
click at [430, 305] on textarea "beleaguered" at bounding box center [878, 355] width 1307 height 111
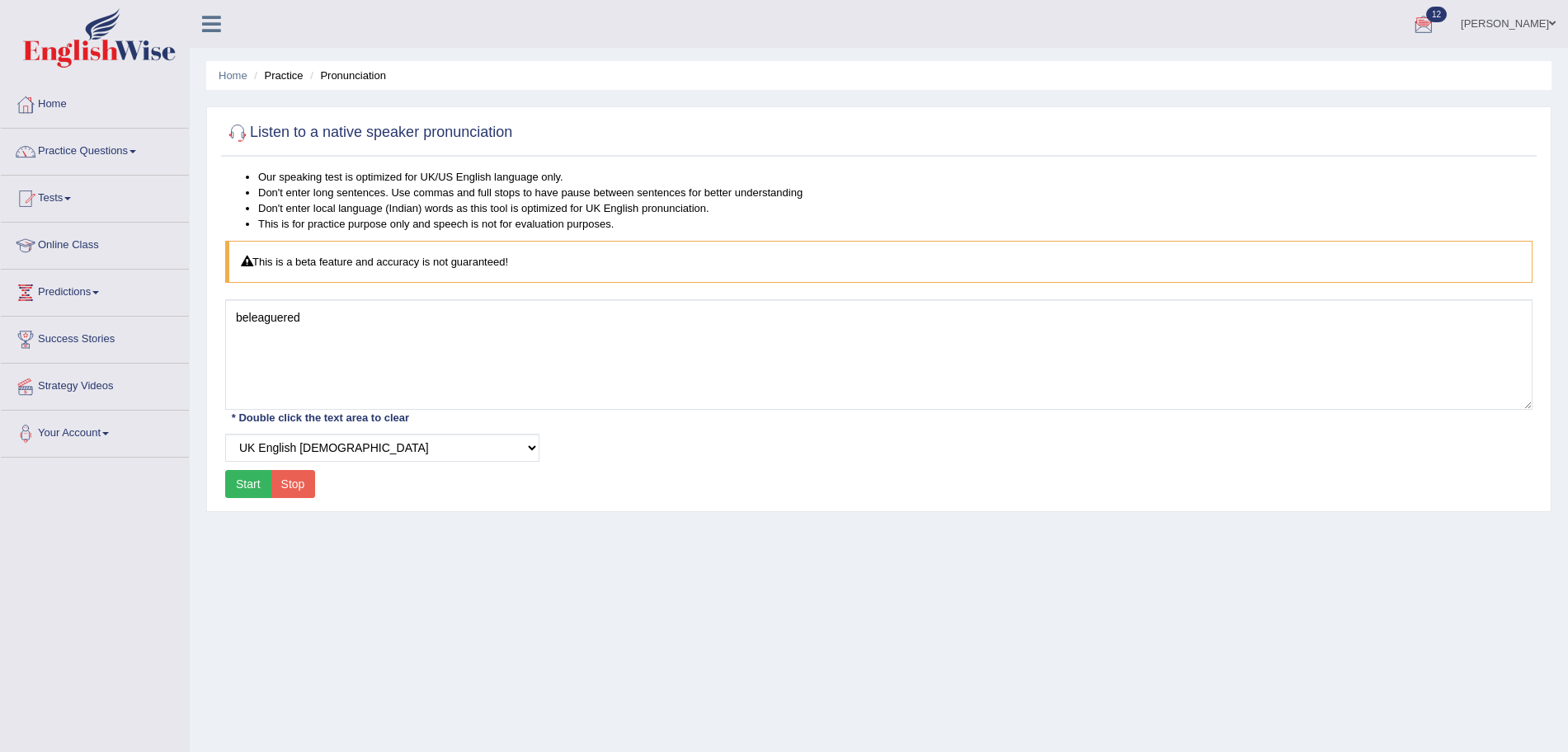
click at [240, 484] on button "Start" at bounding box center [248, 483] width 46 height 28
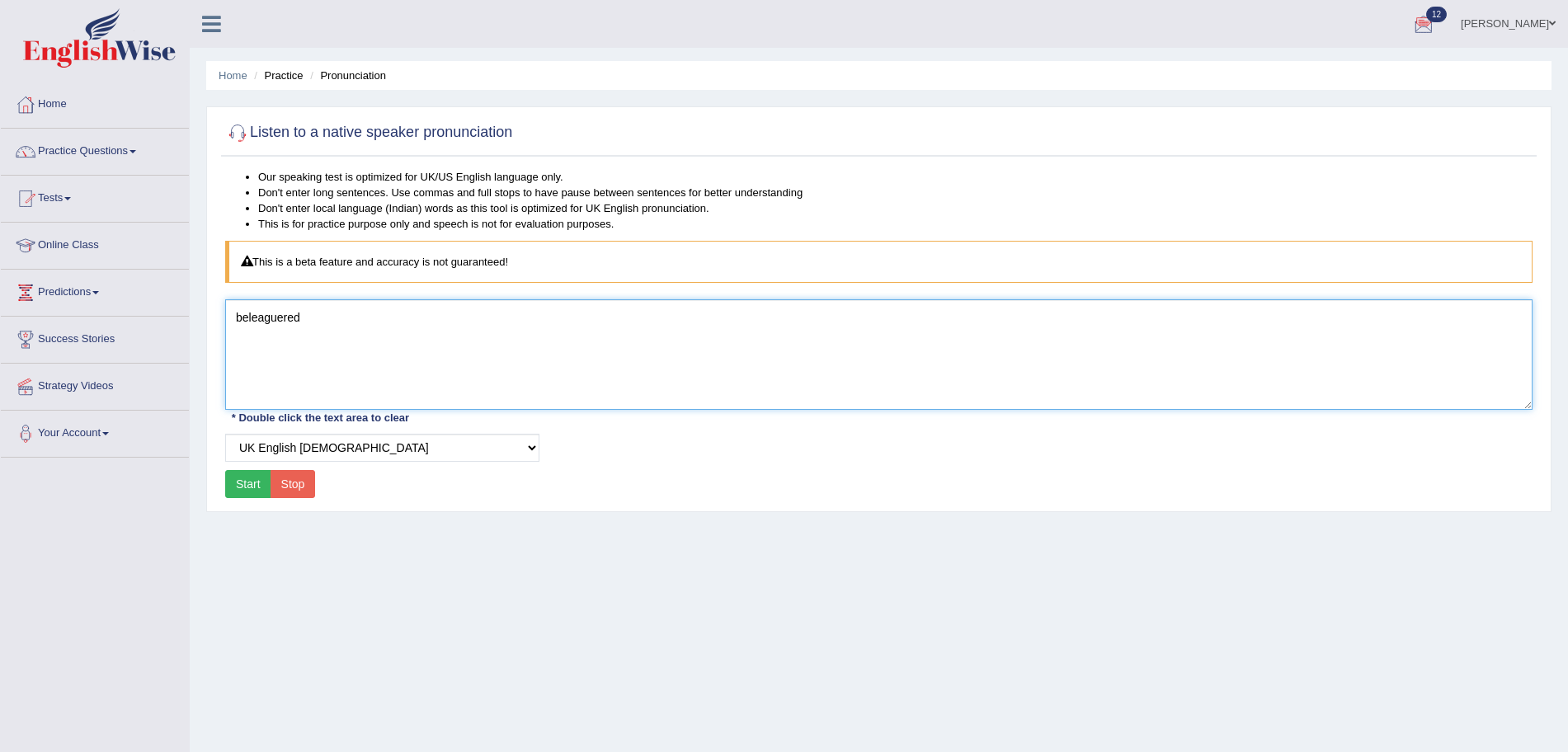
click at [355, 343] on textarea "beleaguered" at bounding box center [878, 355] width 1307 height 111
type textarea "b"
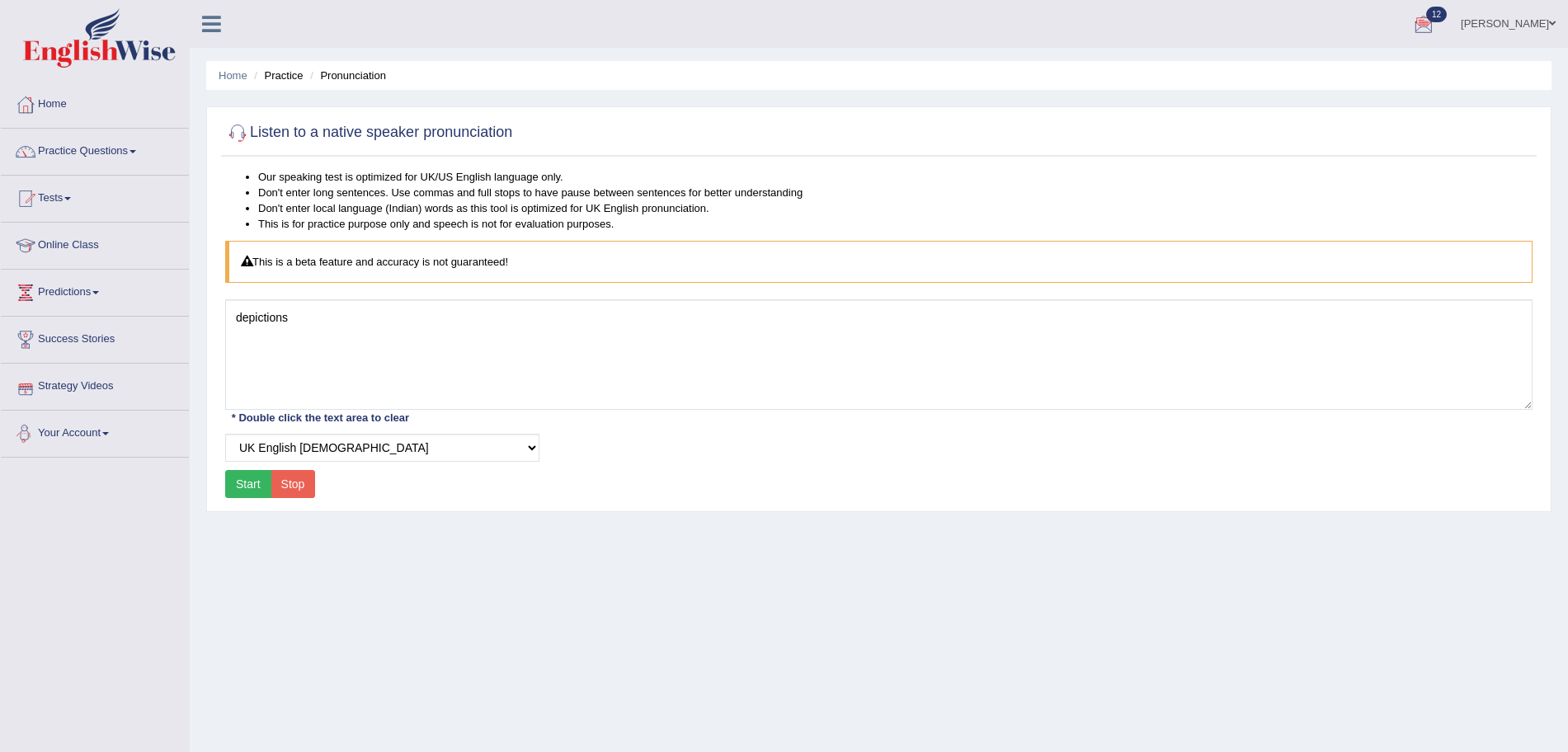
click at [255, 489] on button "Start" at bounding box center [248, 483] width 46 height 28
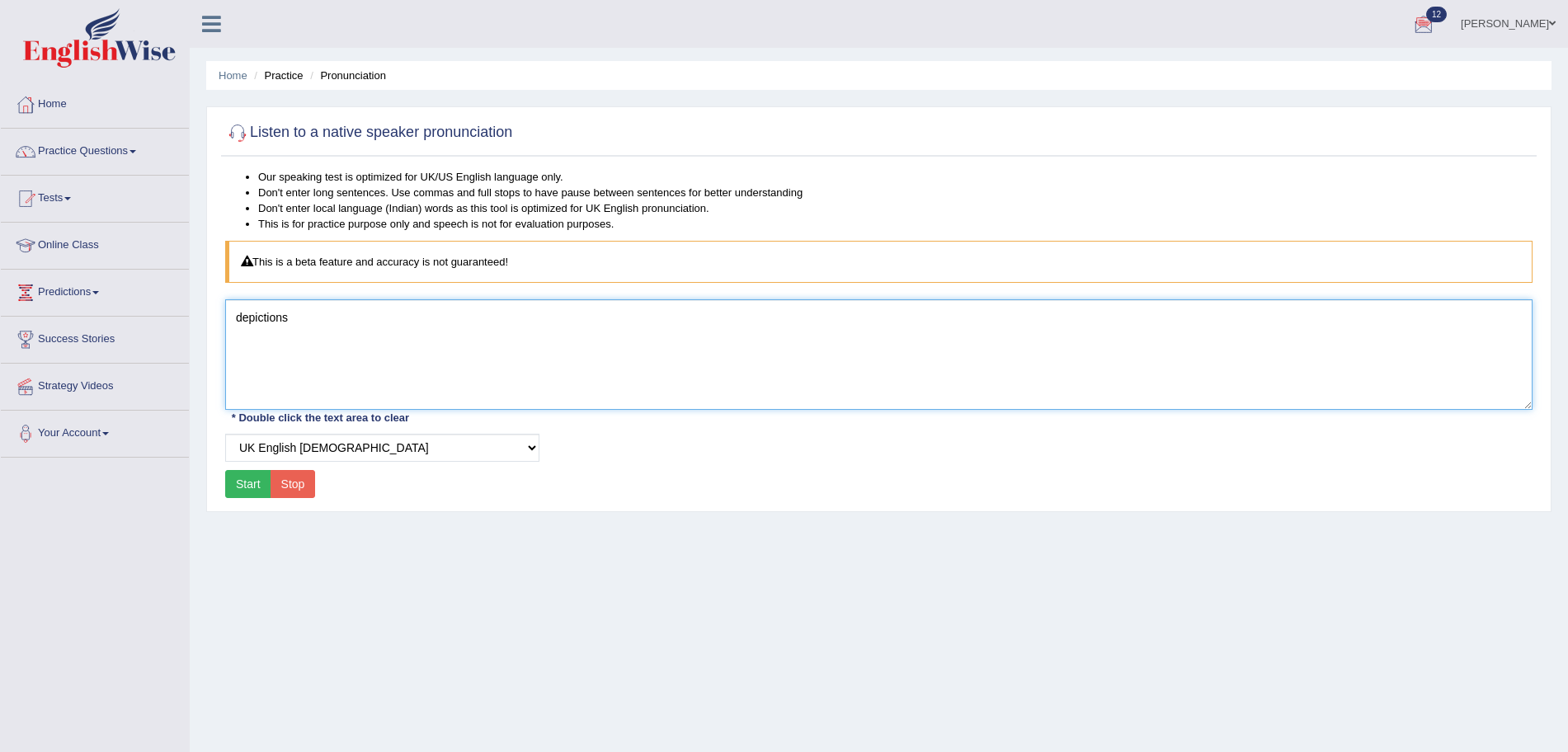
click at [440, 318] on textarea "depictions" at bounding box center [878, 355] width 1307 height 111
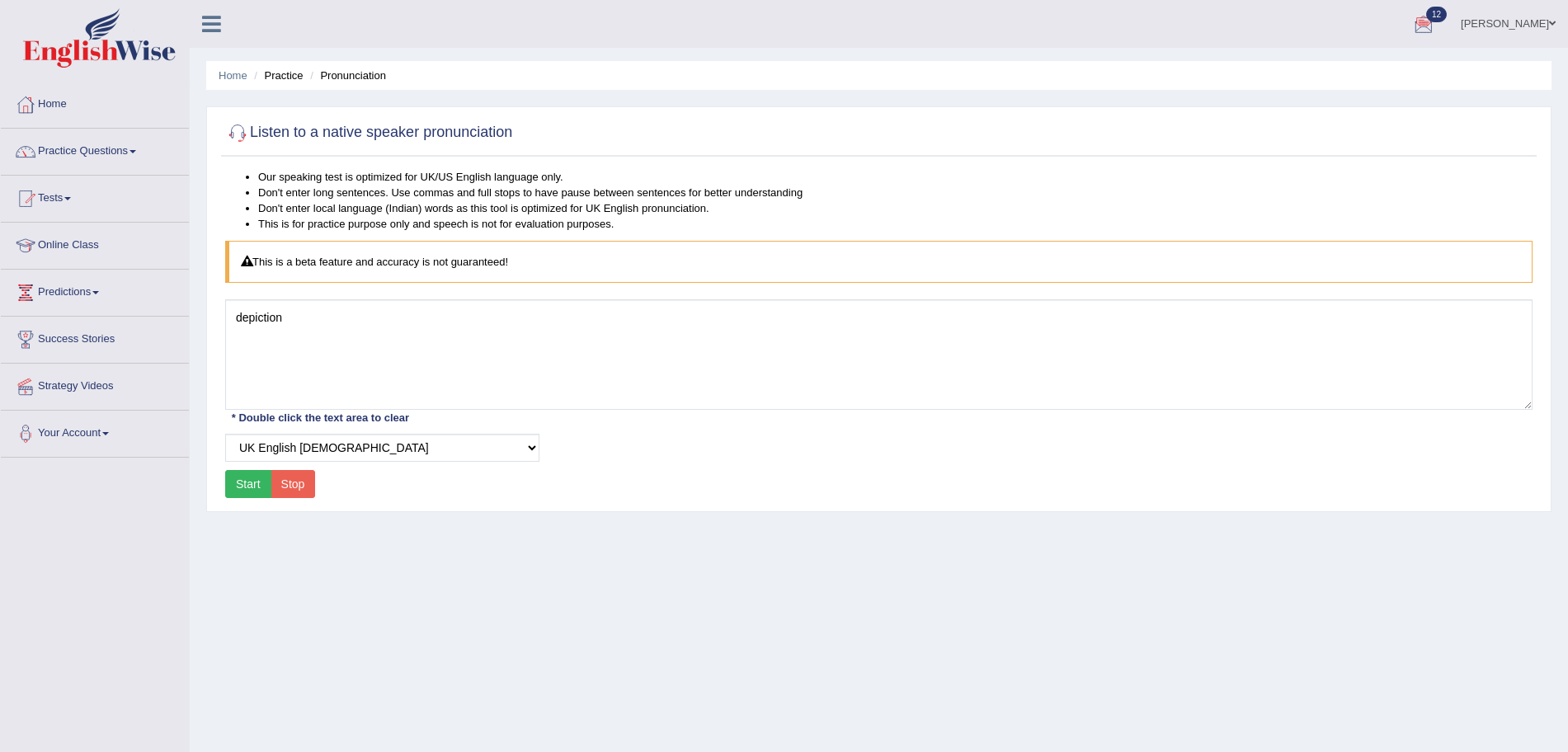
click at [254, 473] on button "Start" at bounding box center [248, 483] width 46 height 28
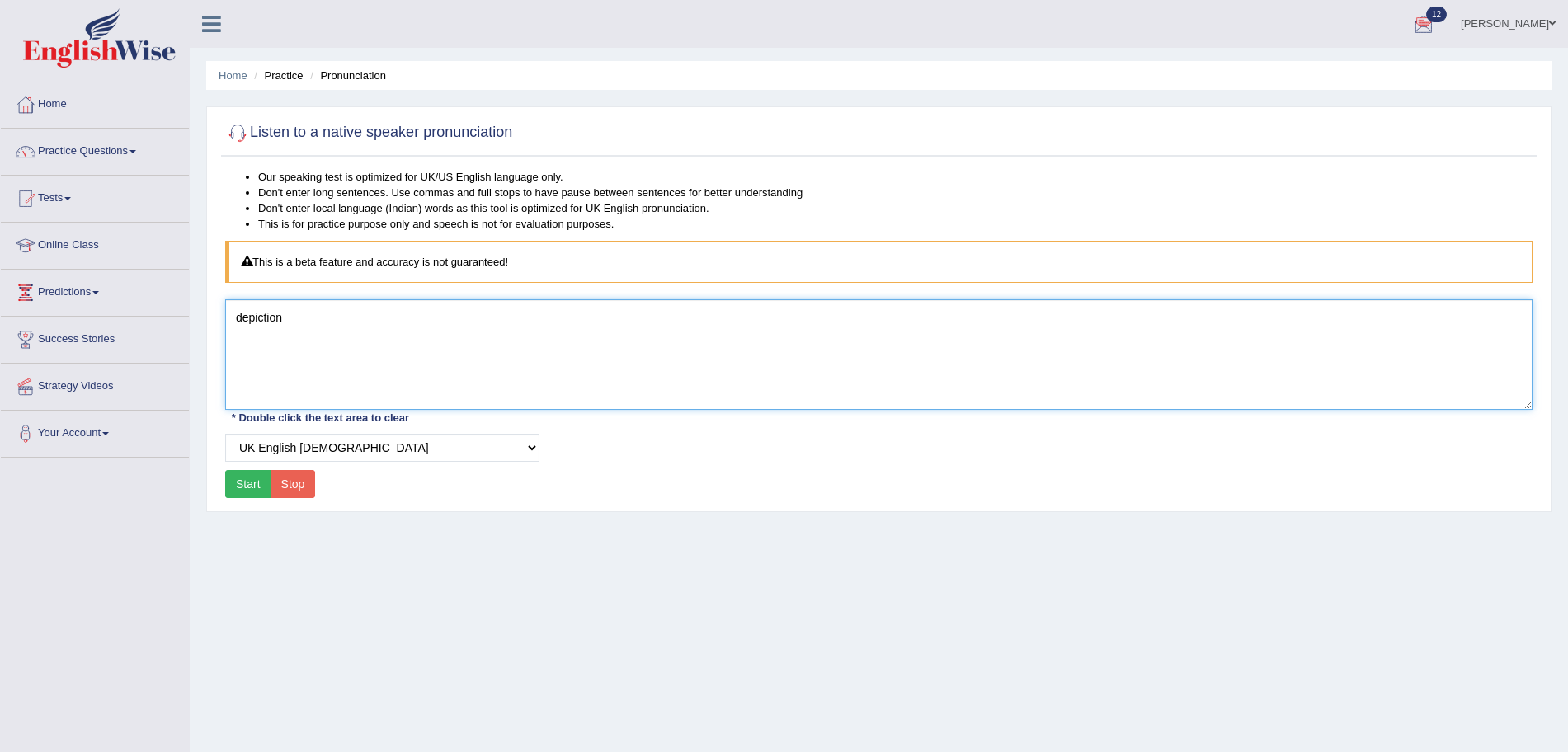
click at [312, 333] on textarea "depiction" at bounding box center [878, 355] width 1307 height 111
type textarea "d"
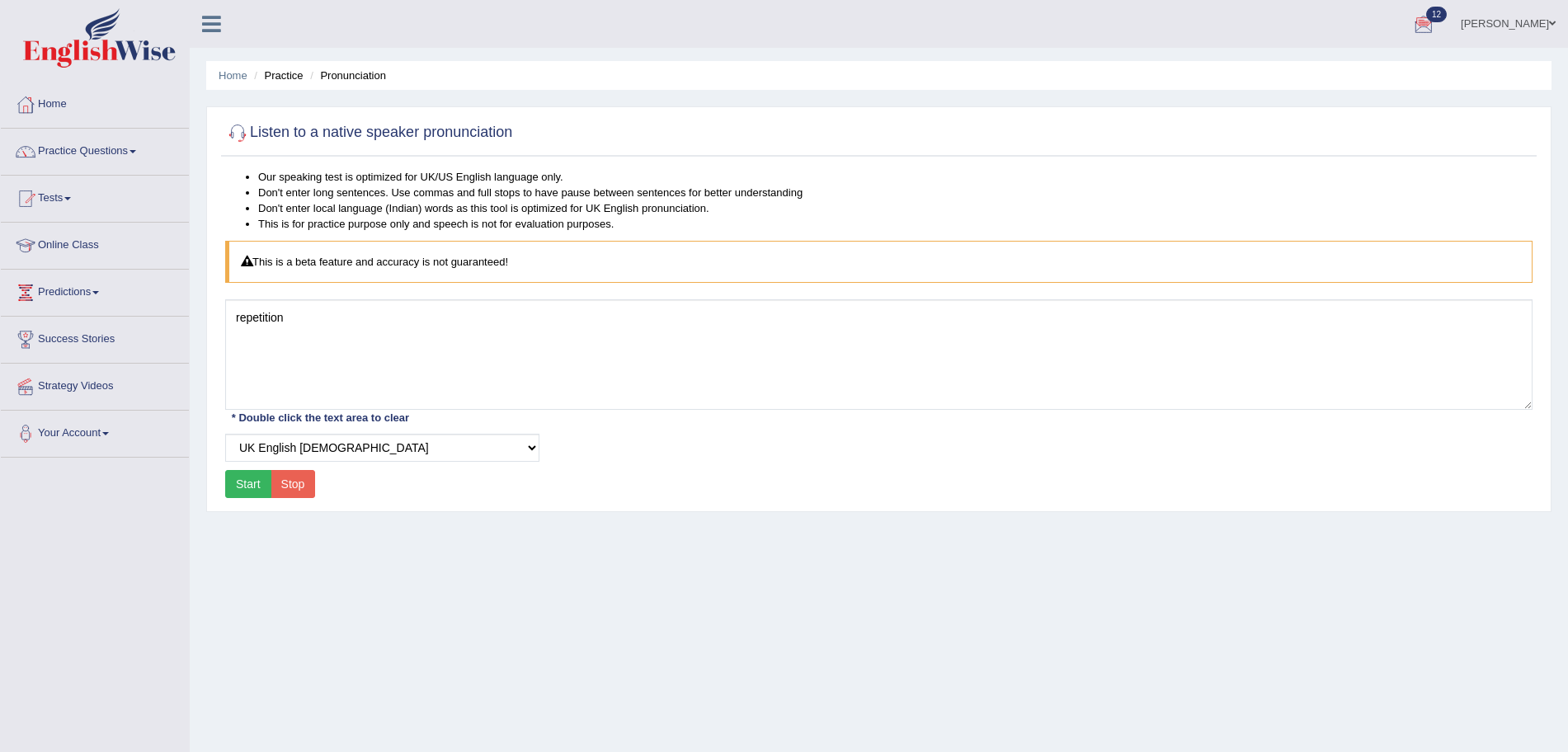
click at [251, 493] on button "Start" at bounding box center [248, 483] width 46 height 28
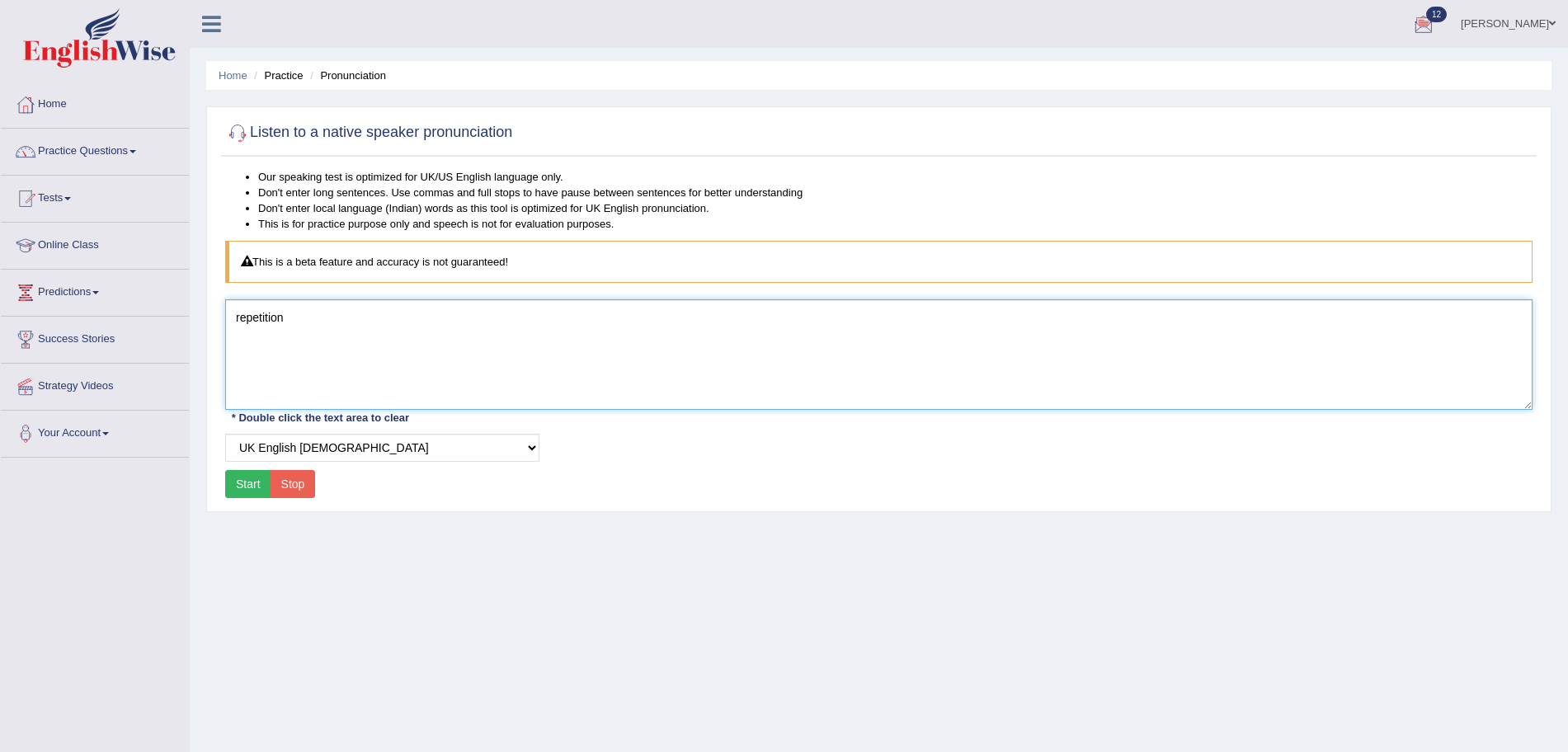
click at [362, 308] on textarea "repetition" at bounding box center [878, 355] width 1307 height 111
type textarea "r"
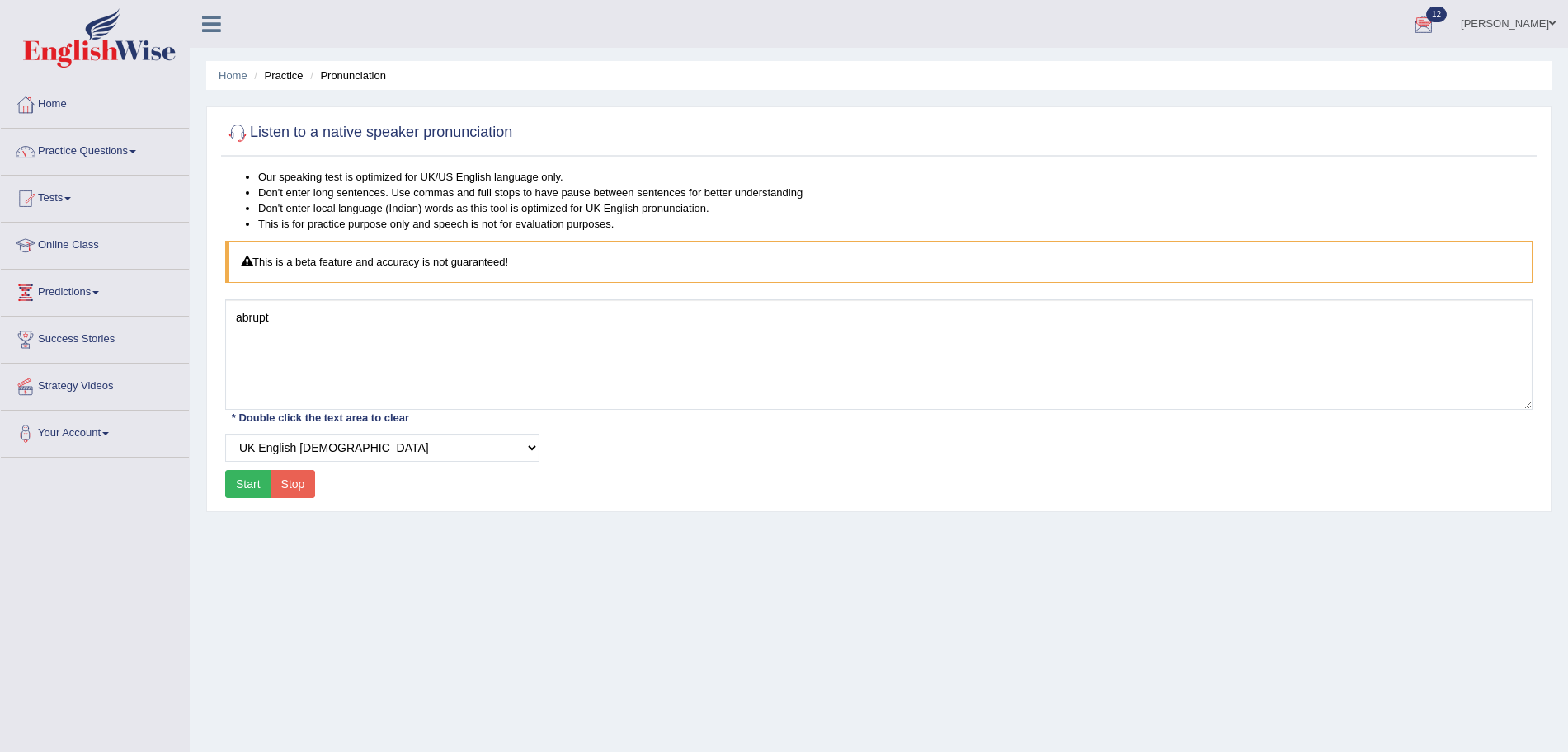
click at [251, 487] on button "Start" at bounding box center [248, 483] width 46 height 28
click at [249, 493] on button "Start" at bounding box center [248, 483] width 46 height 28
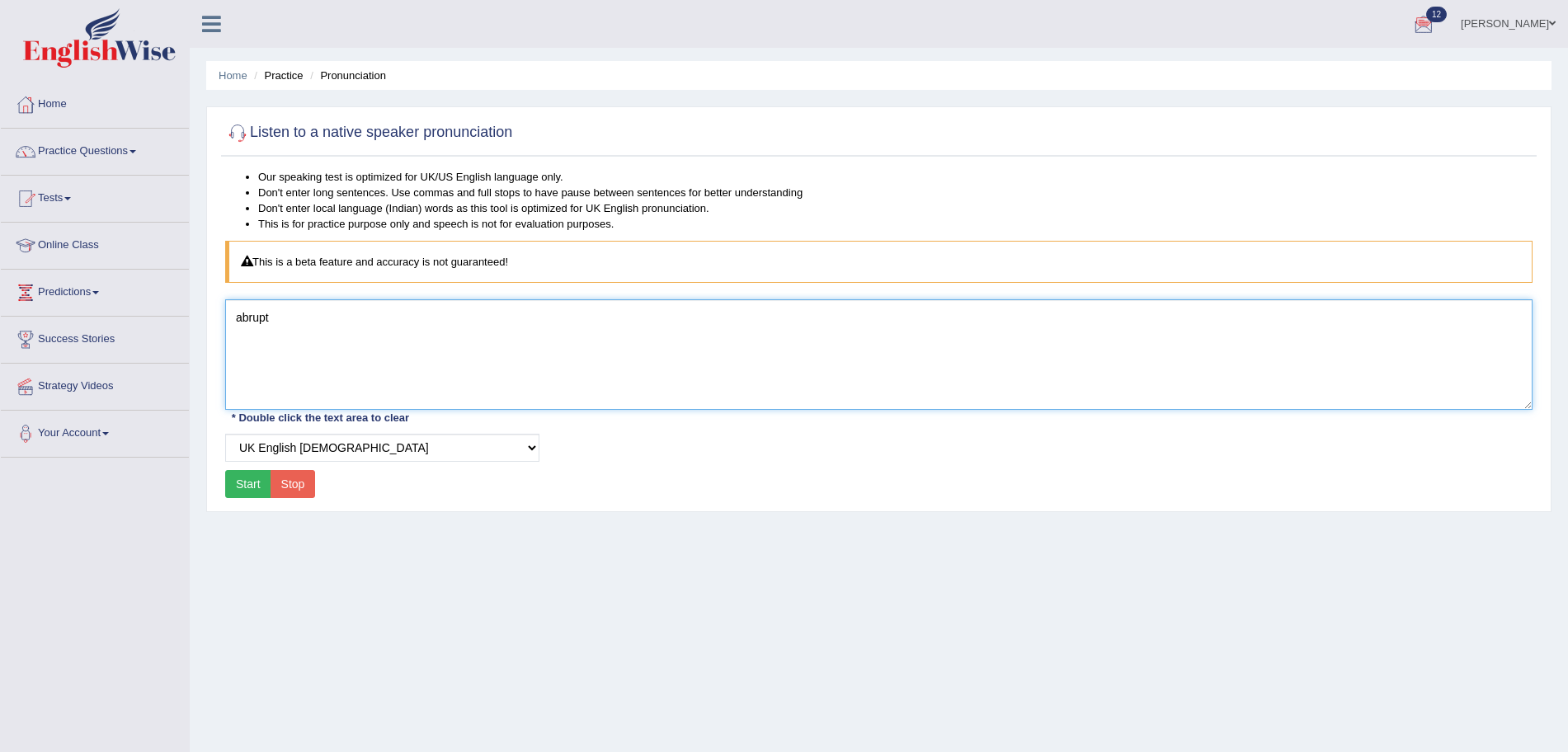
click at [515, 330] on textarea "abrupt" at bounding box center [878, 355] width 1307 height 111
type textarea "a"
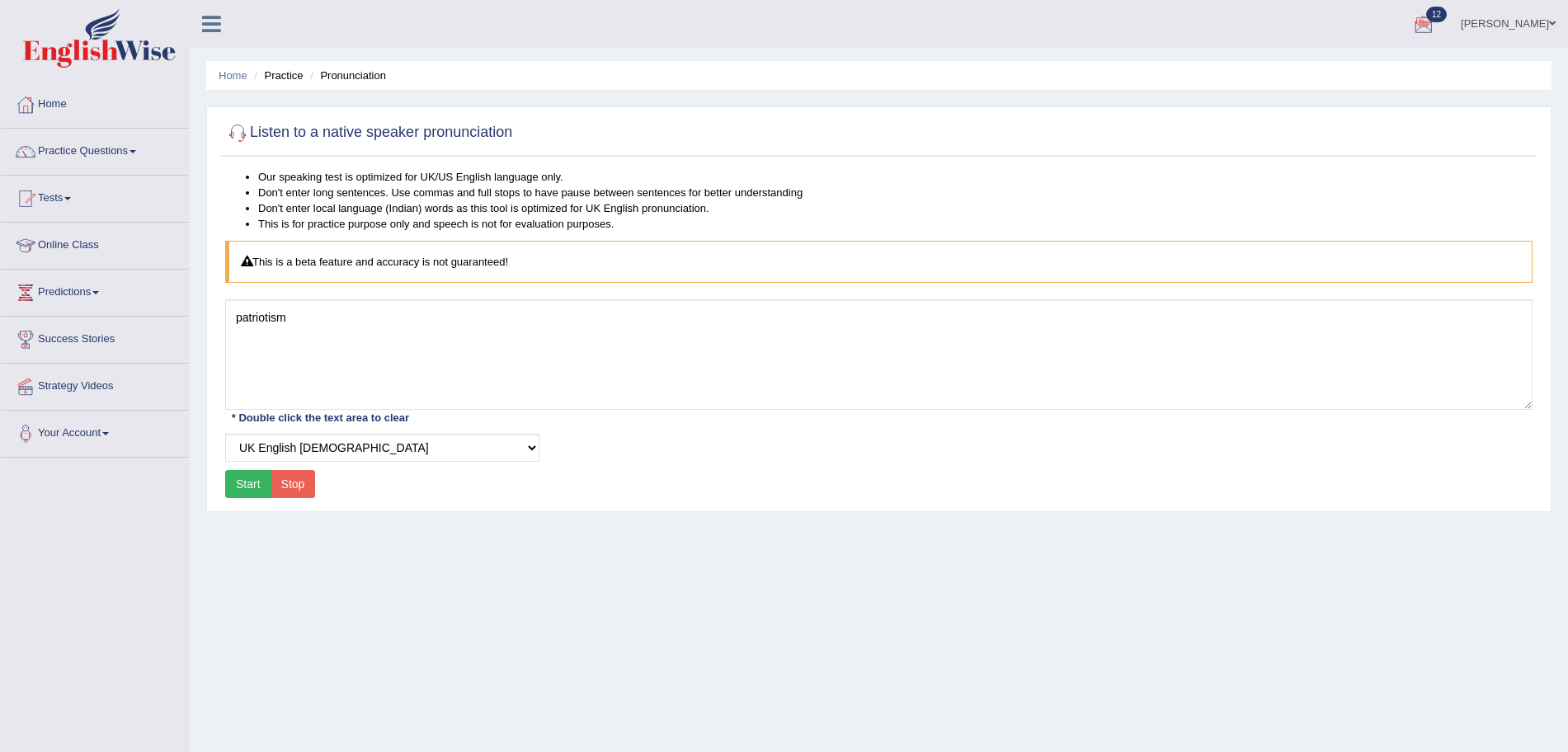
click at [249, 492] on button "Start" at bounding box center [248, 483] width 46 height 28
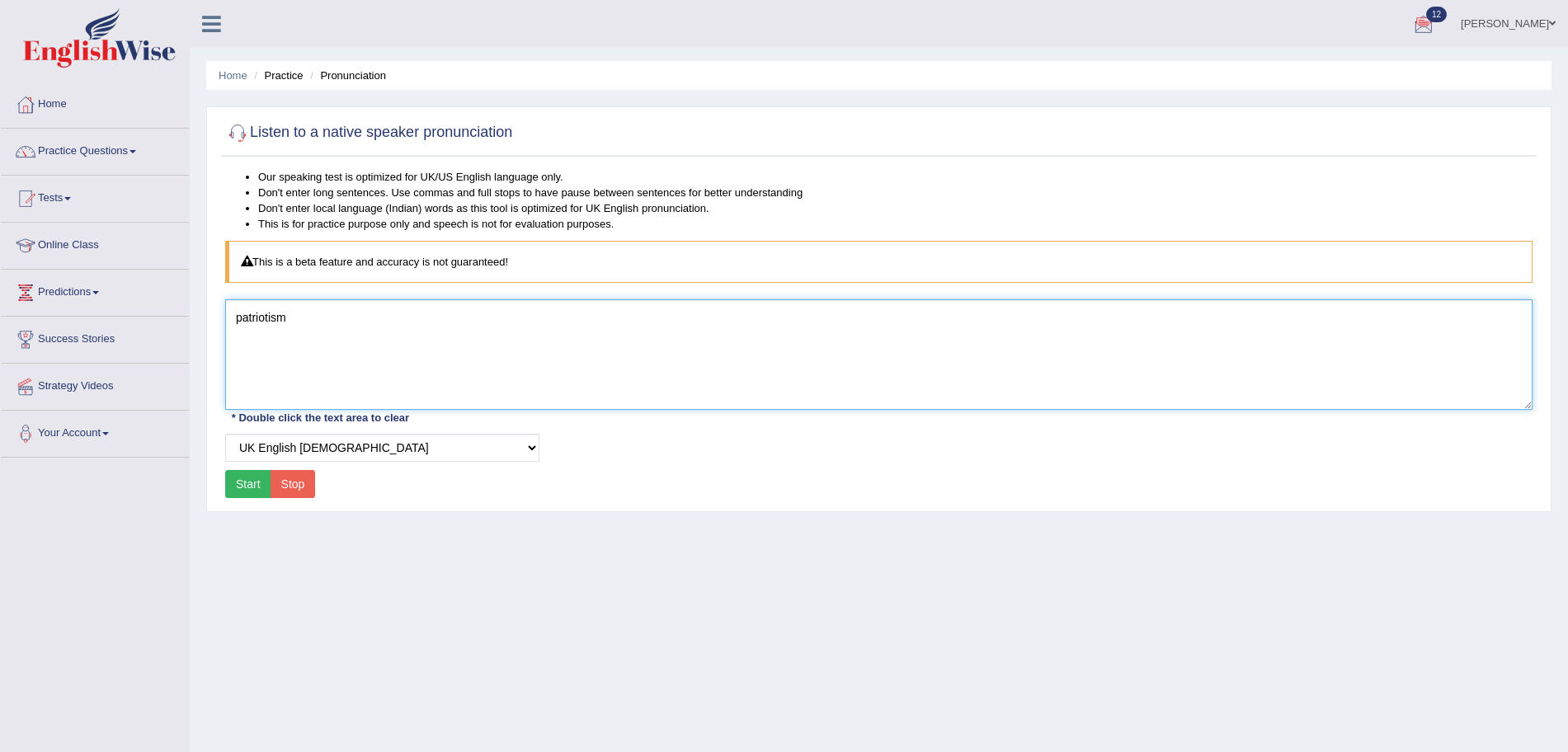
click at [351, 334] on textarea "patriotism" at bounding box center [878, 355] width 1307 height 111
type textarea "p"
type textarea "unashamedly"
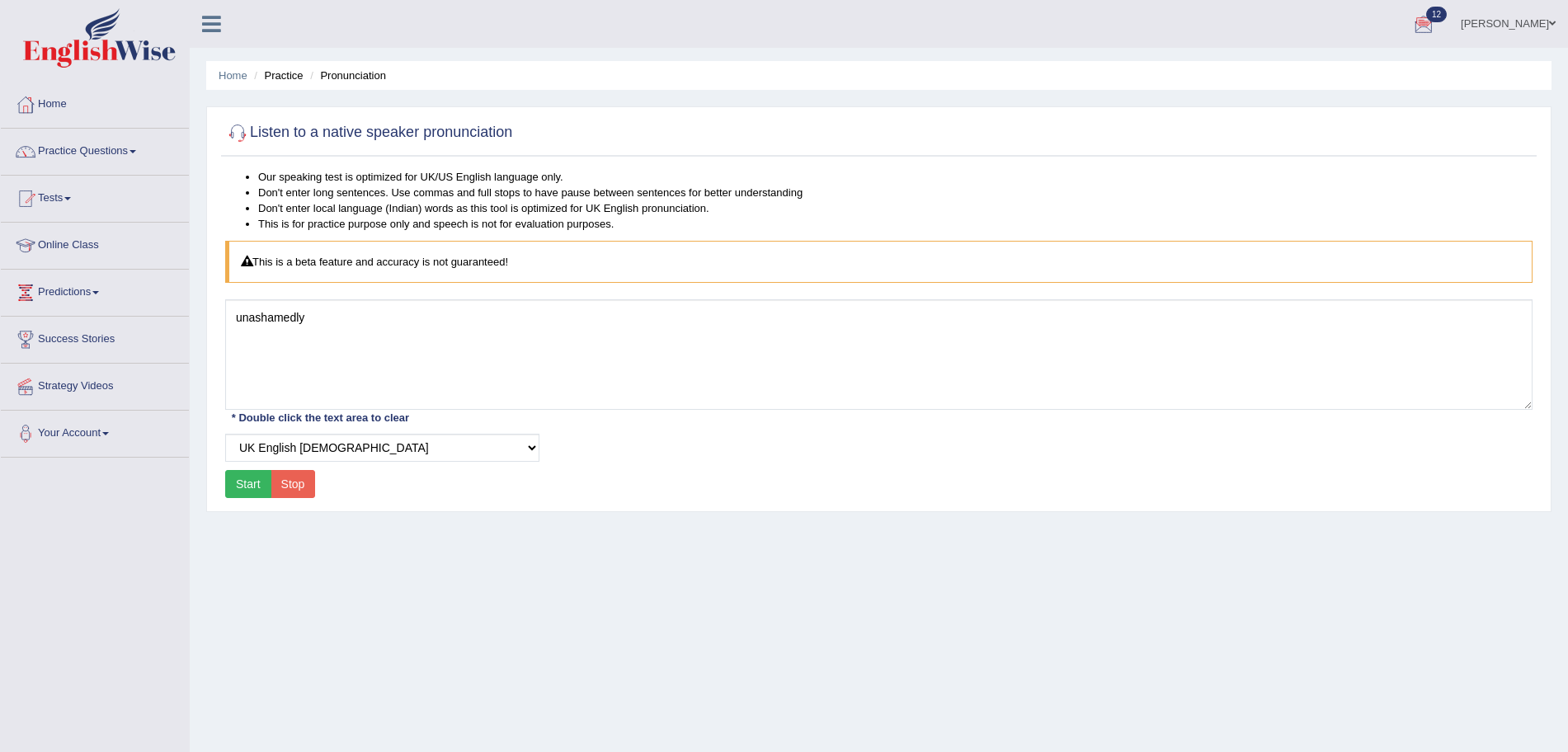
click at [254, 476] on button "Start" at bounding box center [248, 483] width 46 height 28
click at [60, 204] on link "Tests" at bounding box center [95, 196] width 188 height 41
click at [54, 265] on link "Take Mock Test" at bounding box center [107, 265] width 154 height 29
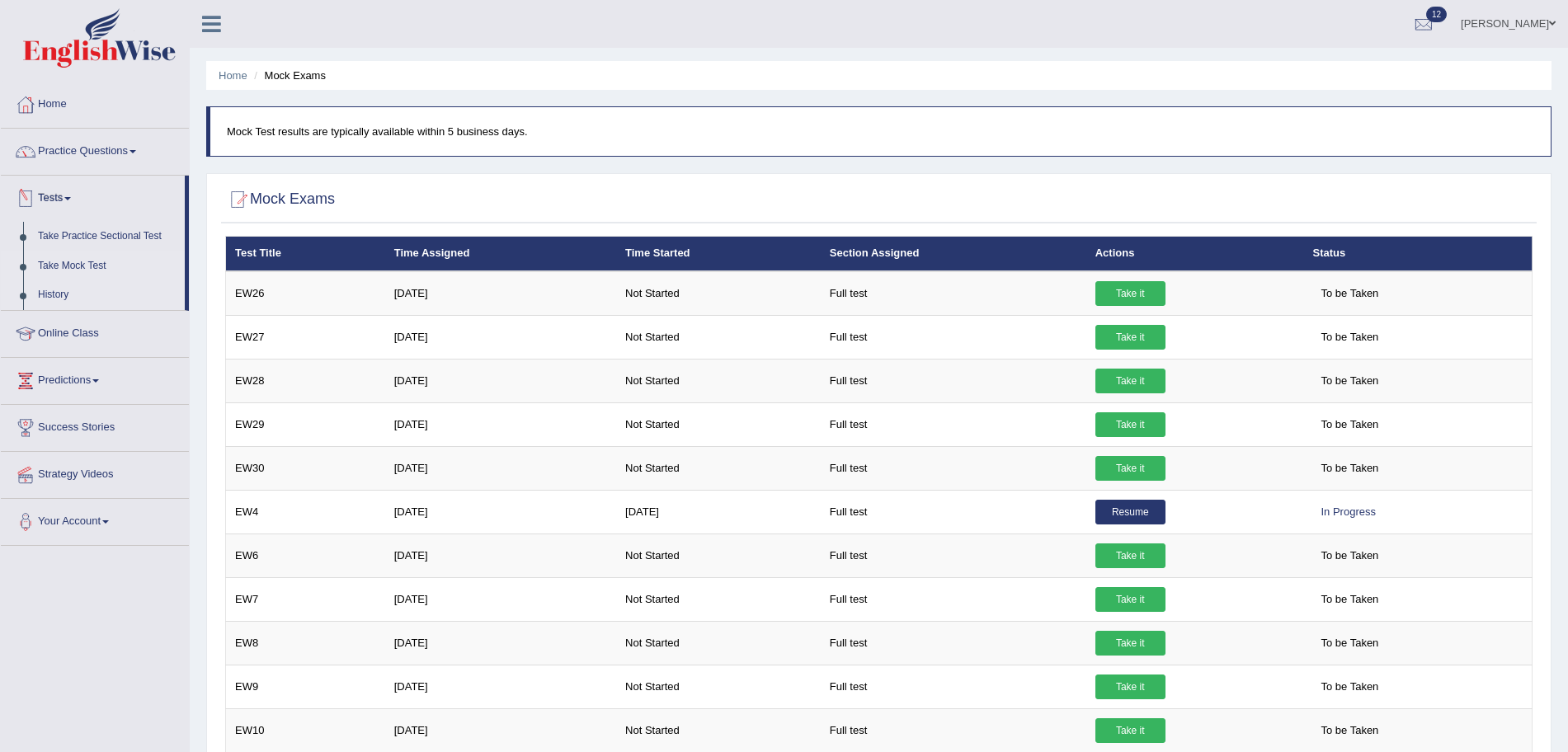
click at [53, 289] on link "History" at bounding box center [107, 295] width 154 height 29
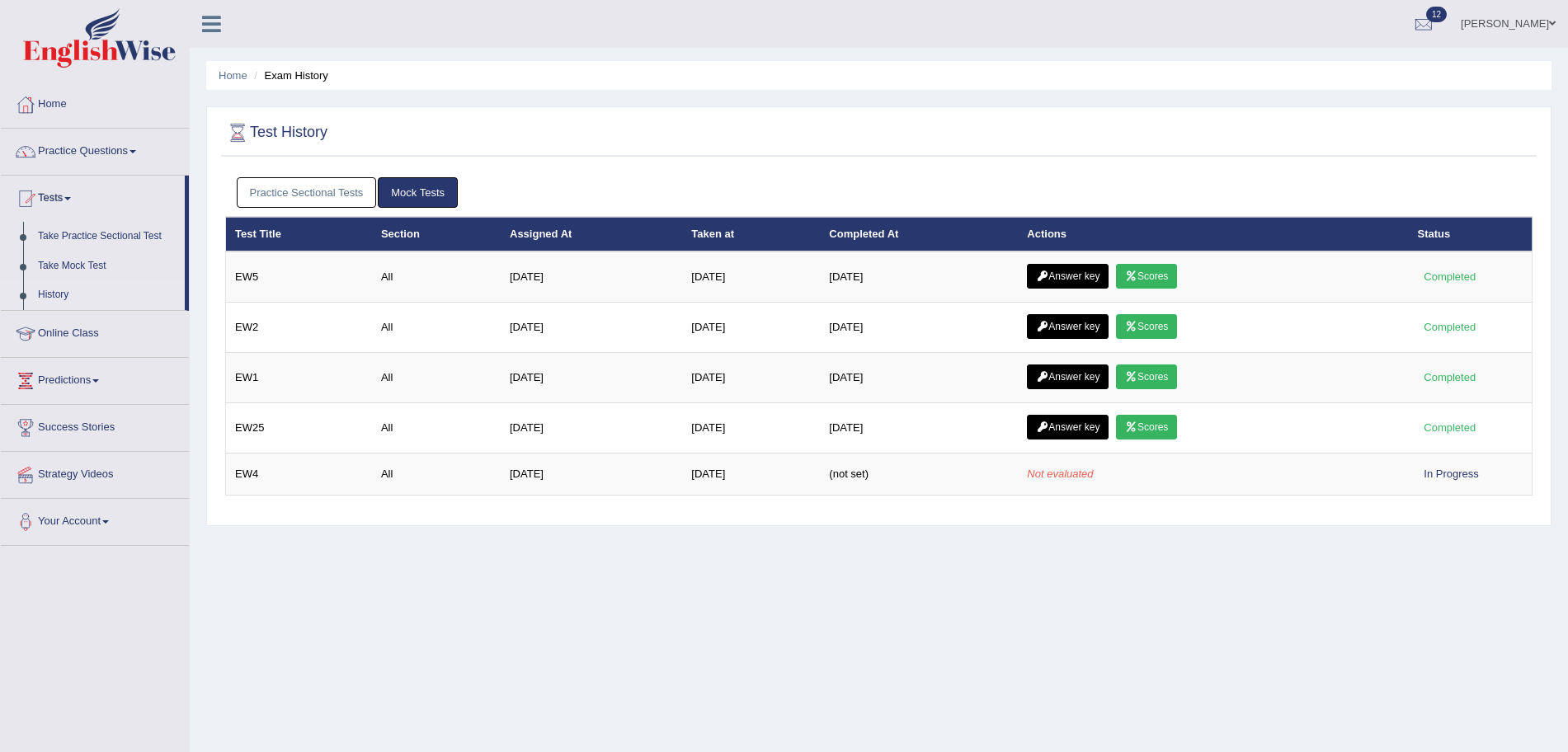
click at [359, 195] on link "Practice Sectional Tests" at bounding box center [306, 193] width 140 height 30
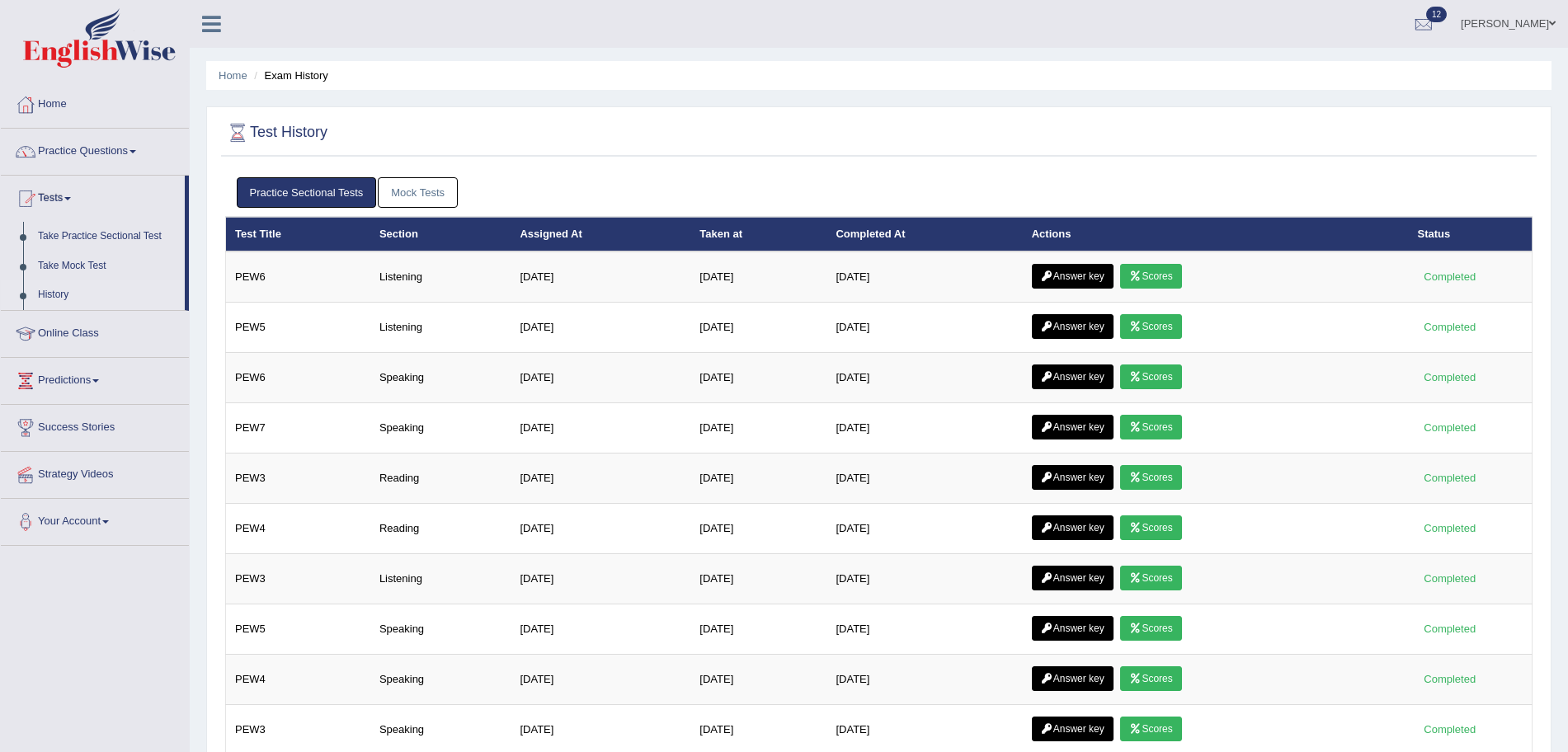
click at [414, 192] on link "Mock Tests" at bounding box center [418, 193] width 80 height 30
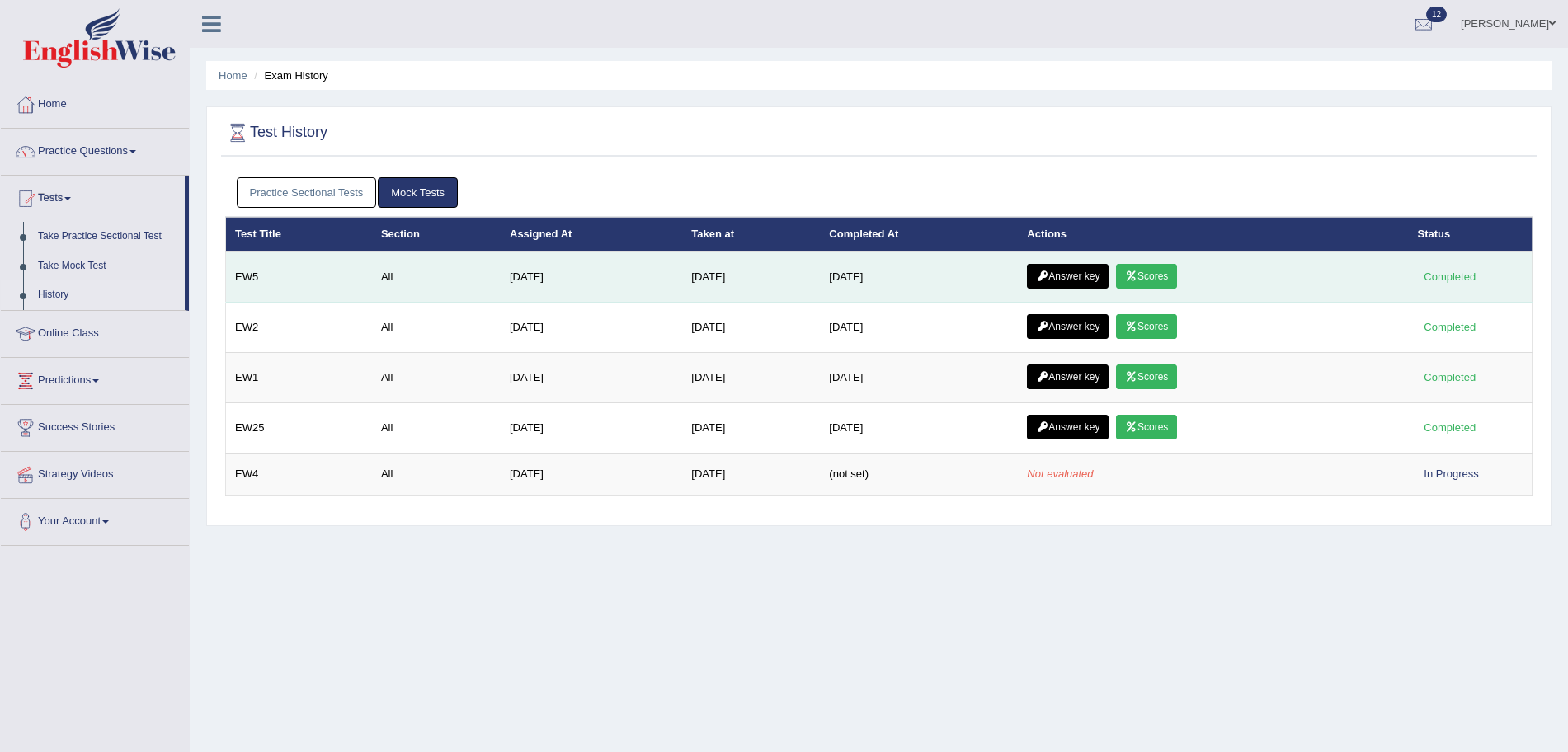
click at [1108, 270] on link "Answer key" at bounding box center [1067, 276] width 82 height 25
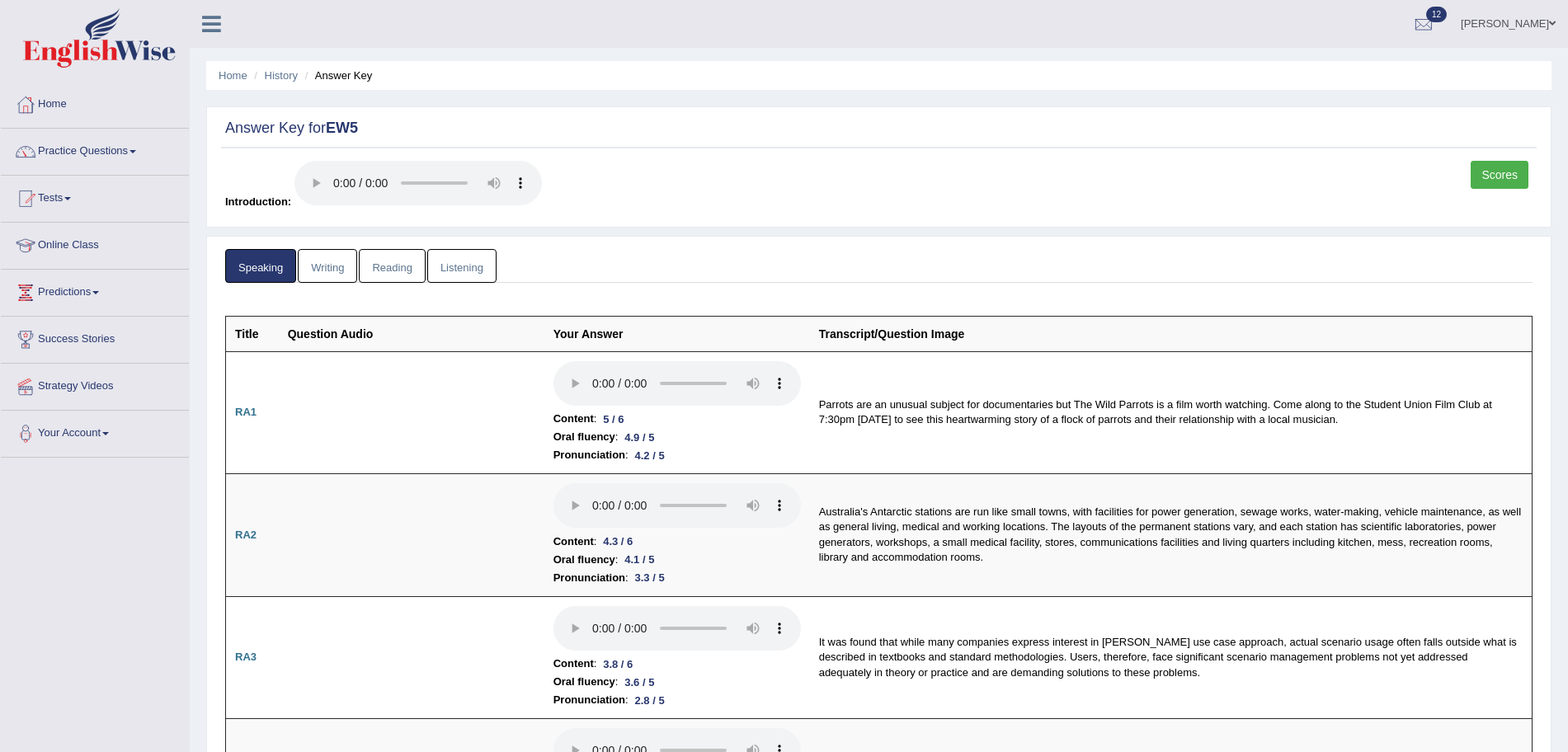
click at [1510, 178] on link "Scores" at bounding box center [1499, 174] width 58 height 28
